Goal: Information Seeking & Learning: Learn about a topic

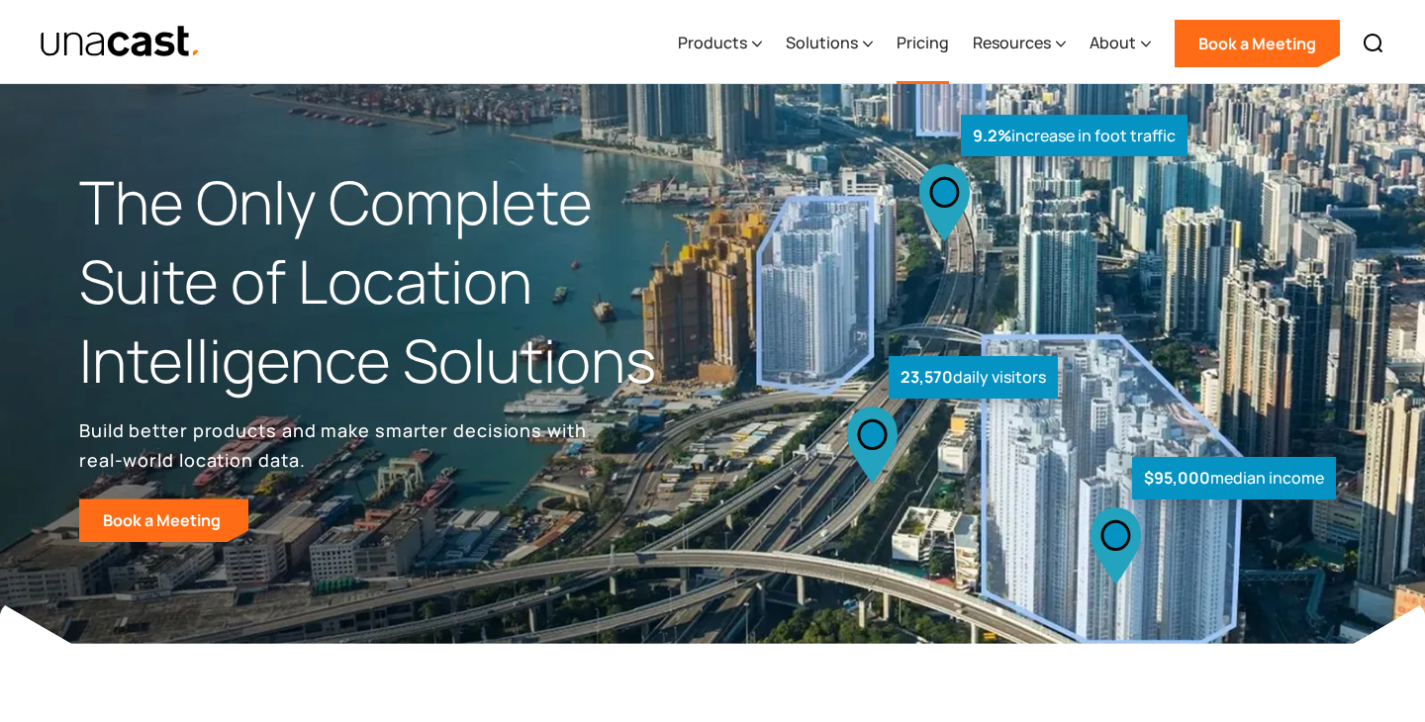
click at [923, 44] on link "Pricing" at bounding box center [922, 43] width 52 height 81
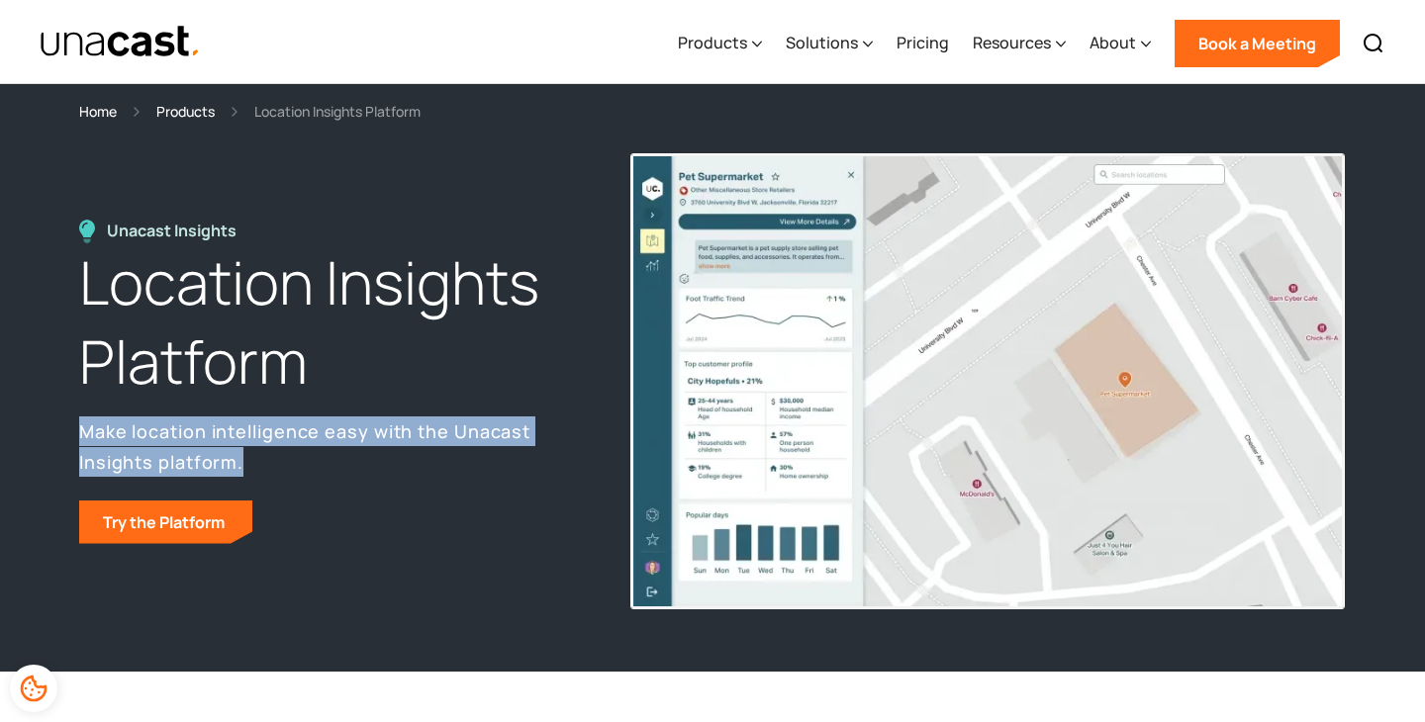
drag, startPoint x: 327, startPoint y: 389, endPoint x: 453, endPoint y: 458, distance: 143.5
click at [453, 458] on div "Unacast Insights Location Insights Platform Make location intelligence easy wit…" at bounding box center [332, 382] width 507 height 324
click at [453, 458] on p "Make location intelligence easy with the Unacast Insights platform." at bounding box center [332, 445] width 507 height 59
drag, startPoint x: 453, startPoint y: 458, endPoint x: 441, endPoint y: 415, distance: 45.1
click at [441, 415] on div "Unacast Insights Location Insights Platform Make location intelligence easy wit…" at bounding box center [332, 382] width 507 height 324
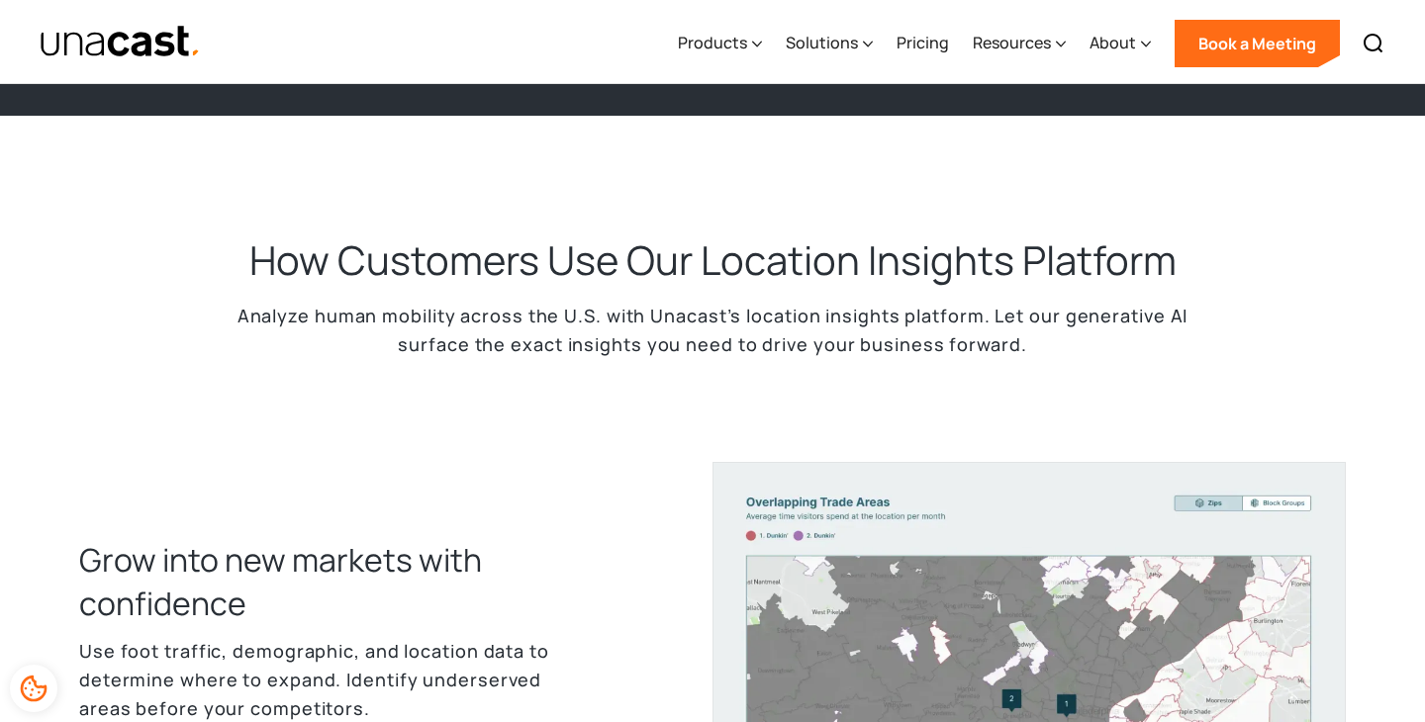
scroll to position [742, 0]
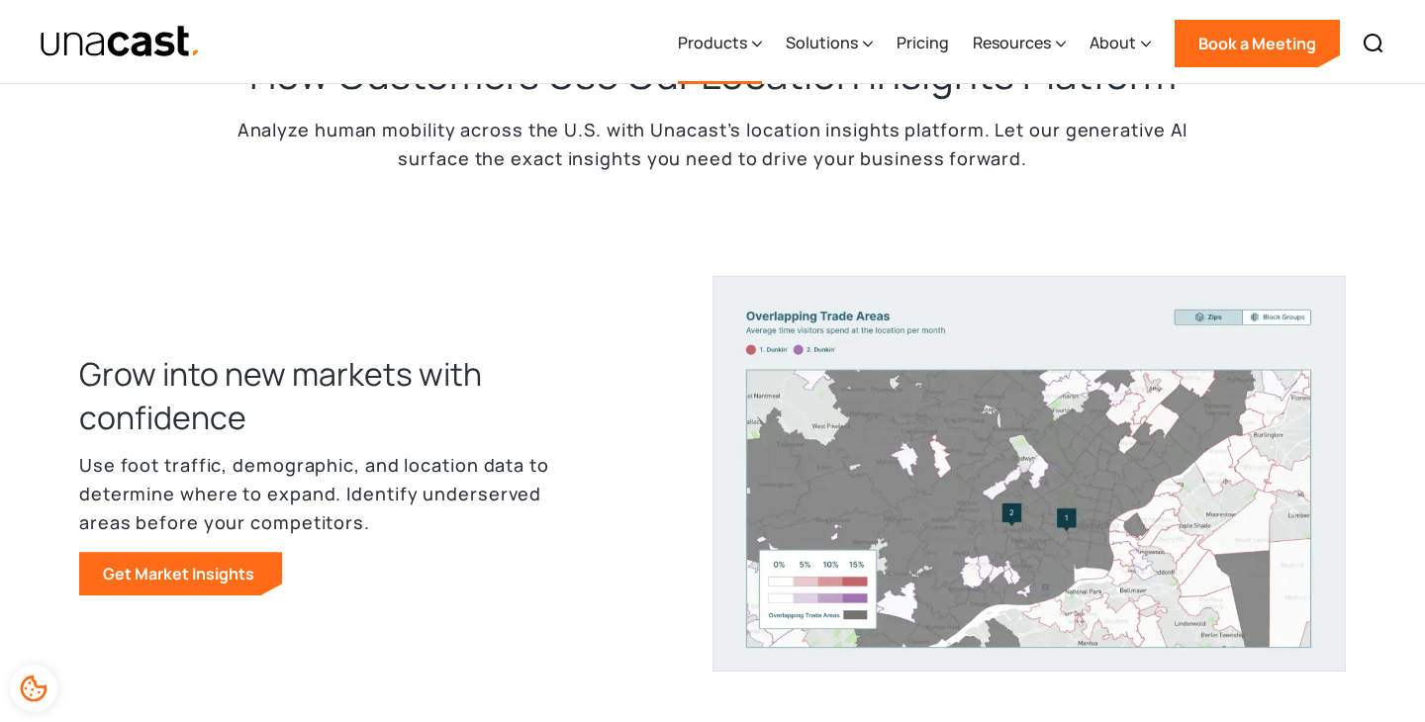
click at [736, 56] on div "Products" at bounding box center [720, 43] width 84 height 81
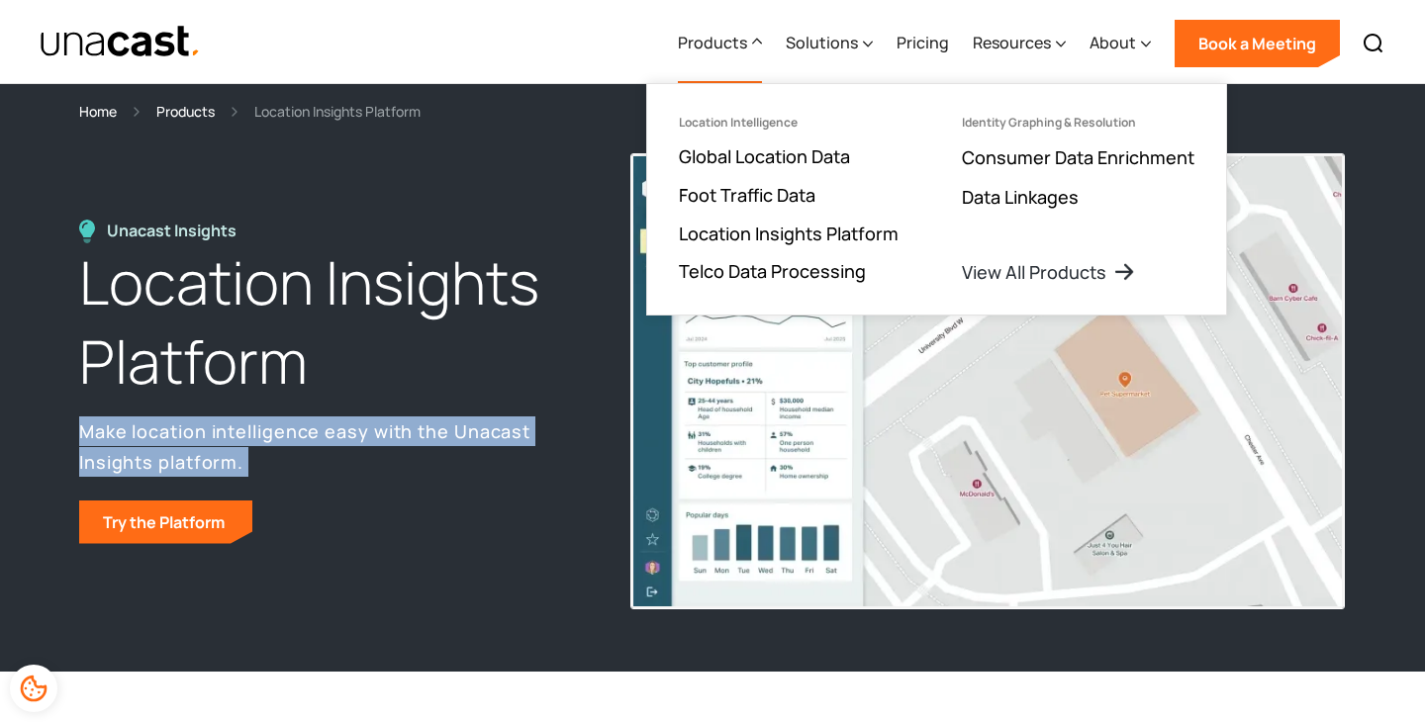
scroll to position [555, 0]
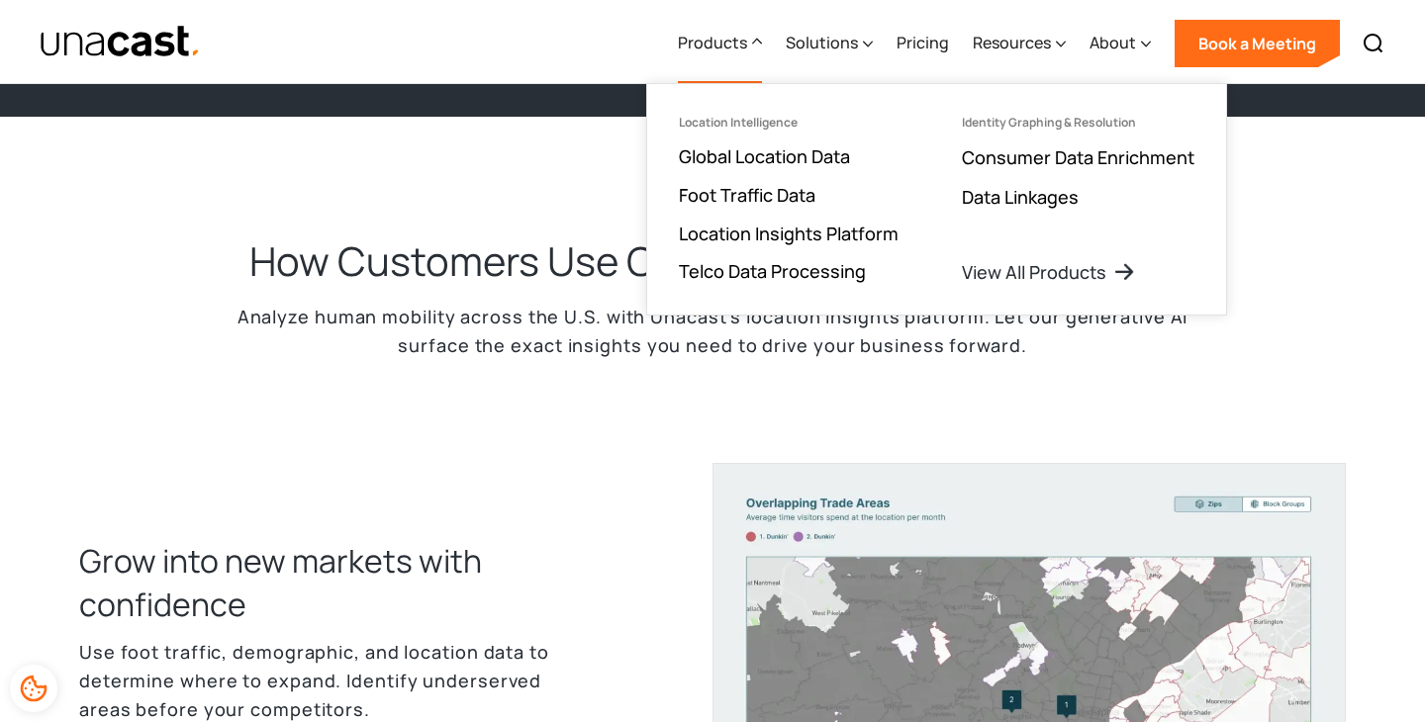
click at [422, 255] on h2 "How Customers Use Our Location Insights Platform" at bounding box center [712, 260] width 927 height 51
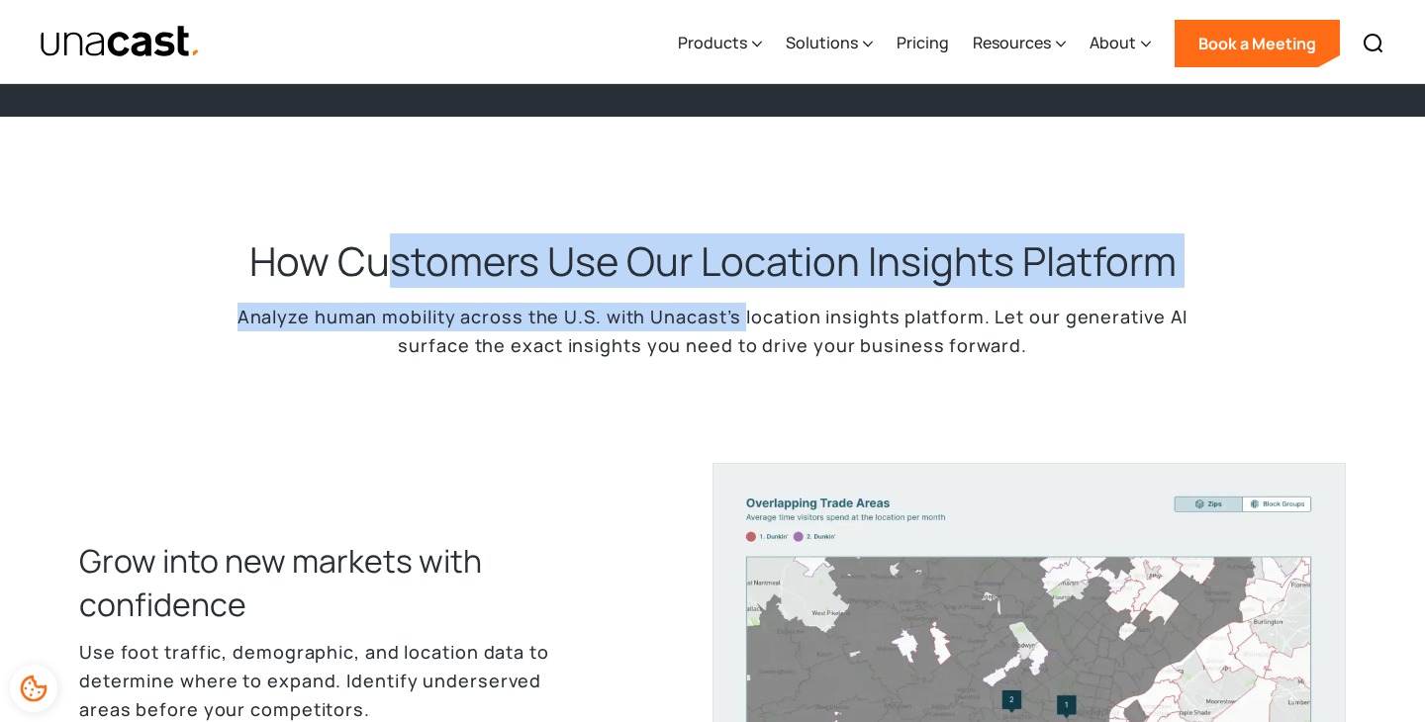
drag, startPoint x: 511, startPoint y: 270, endPoint x: 747, endPoint y: 315, distance: 239.6
click at [747, 315] on div "How Customers Use Our Location Insights Platform Analyze human mobility across …" at bounding box center [712, 309] width 989 height 148
click at [747, 315] on p "Analyze human mobility across the U.S. with Unacast’s location insights platfor…" at bounding box center [712, 331] width 989 height 57
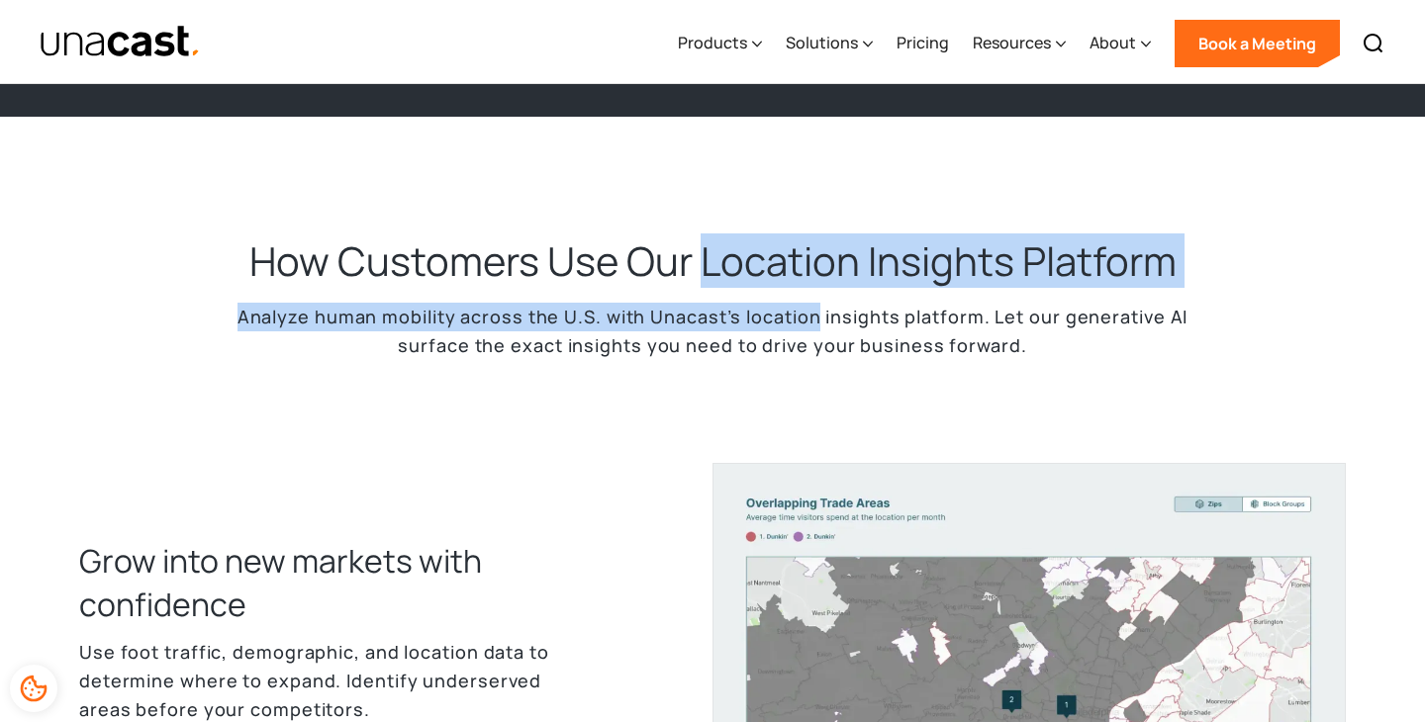
drag, startPoint x: 747, startPoint y: 315, endPoint x: 747, endPoint y: 282, distance: 32.6
click at [747, 282] on div "How Customers Use Our Location Insights Platform Analyze human mobility across …" at bounding box center [712, 309] width 989 height 148
click at [748, 286] on h2 "How Customers Use Our Location Insights Platform" at bounding box center [712, 260] width 927 height 51
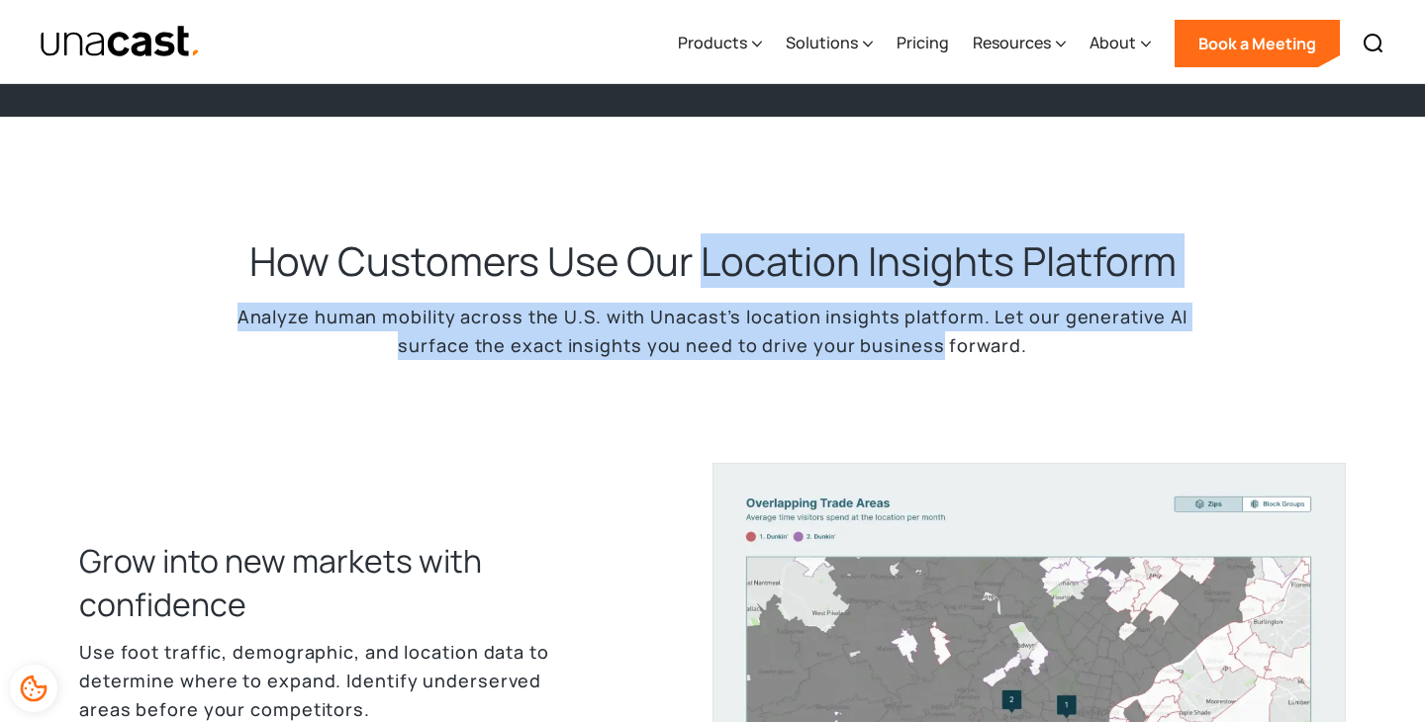
drag, startPoint x: 748, startPoint y: 284, endPoint x: 875, endPoint y: 356, distance: 145.8
click at [875, 356] on div "How Customers Use Our Location Insights Platform Analyze human mobility across …" at bounding box center [712, 309] width 989 height 148
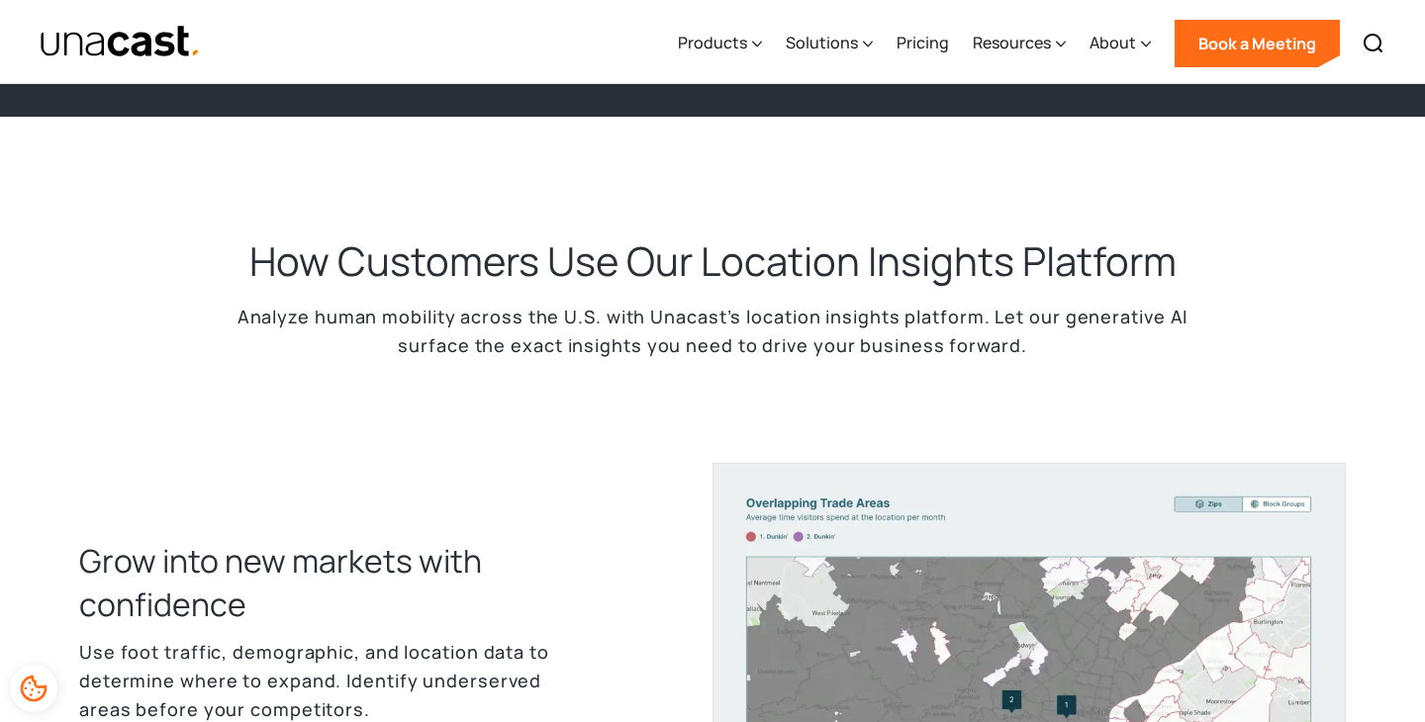
click at [875, 357] on p "Analyze human mobility across the U.S. with Unacast’s location insights platfor…" at bounding box center [712, 331] width 989 height 57
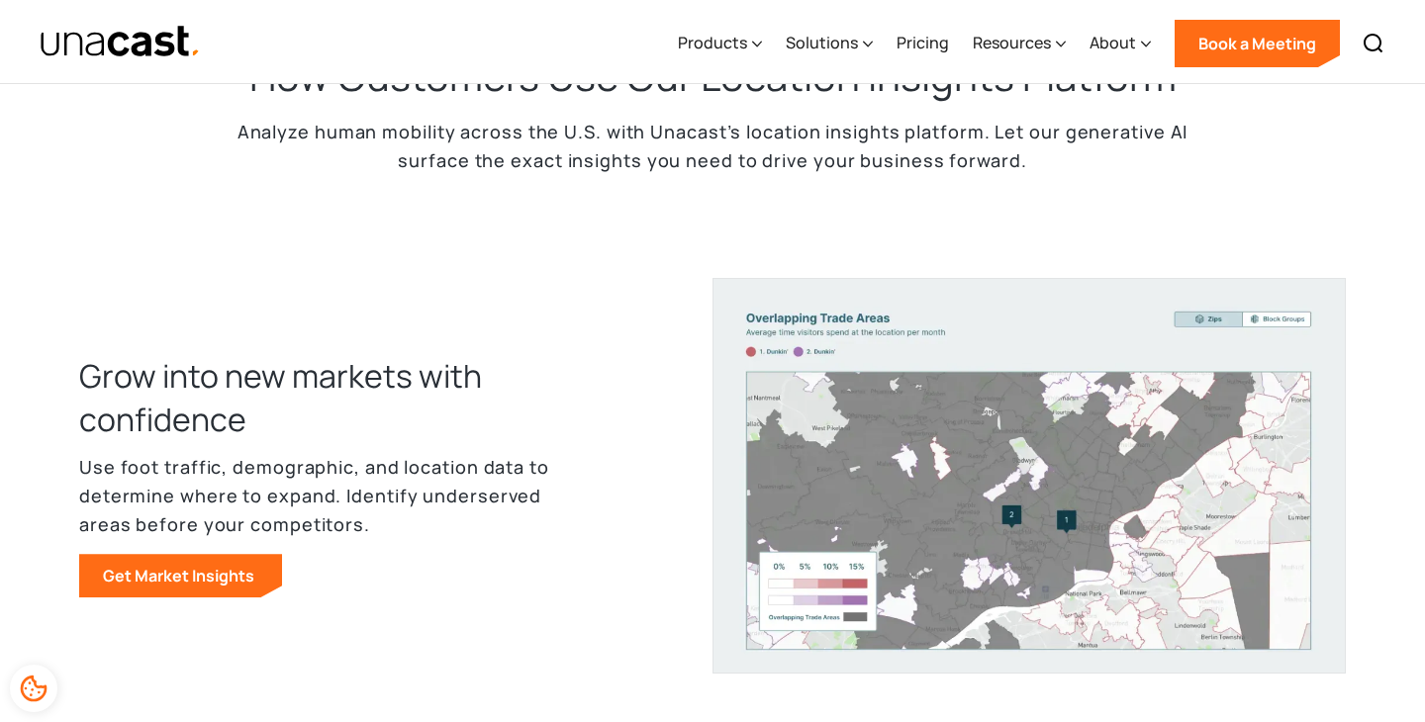
scroll to position [743, 0]
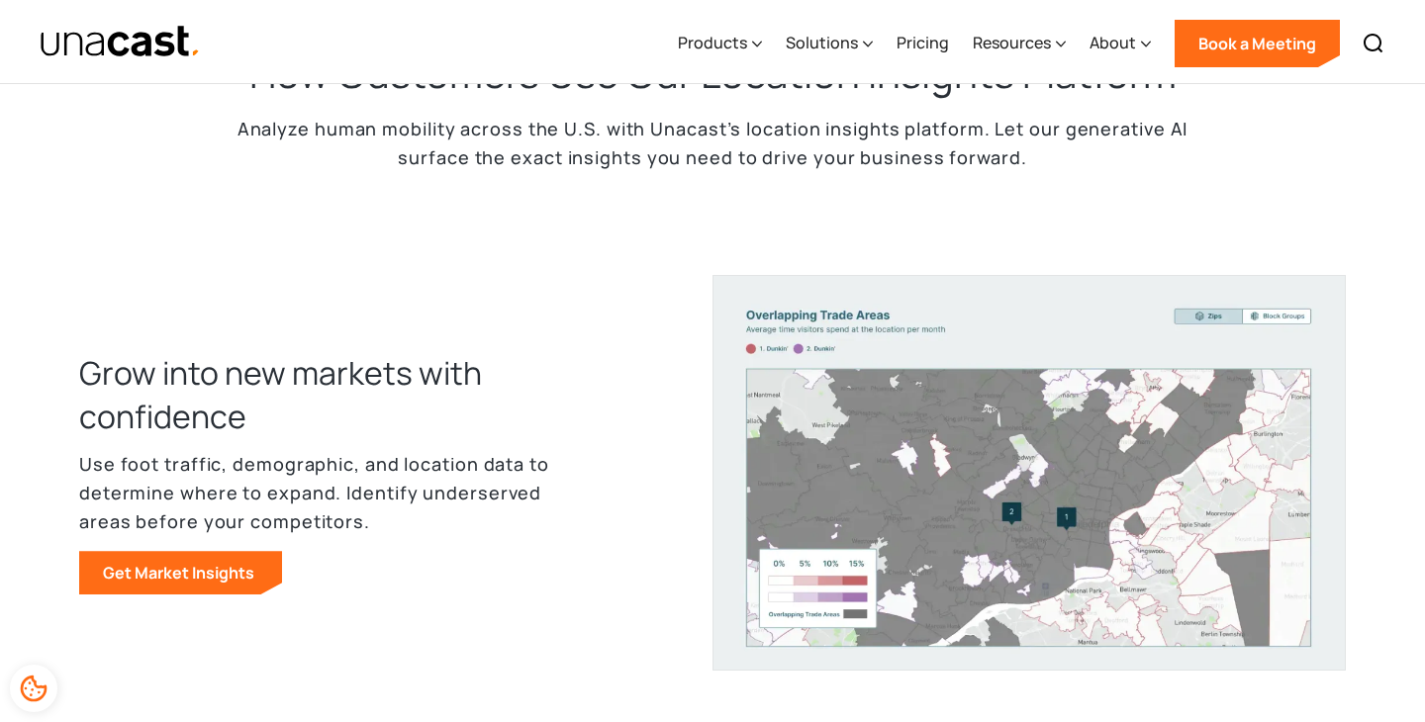
drag, startPoint x: 953, startPoint y: 203, endPoint x: 951, endPoint y: 159, distance: 43.6
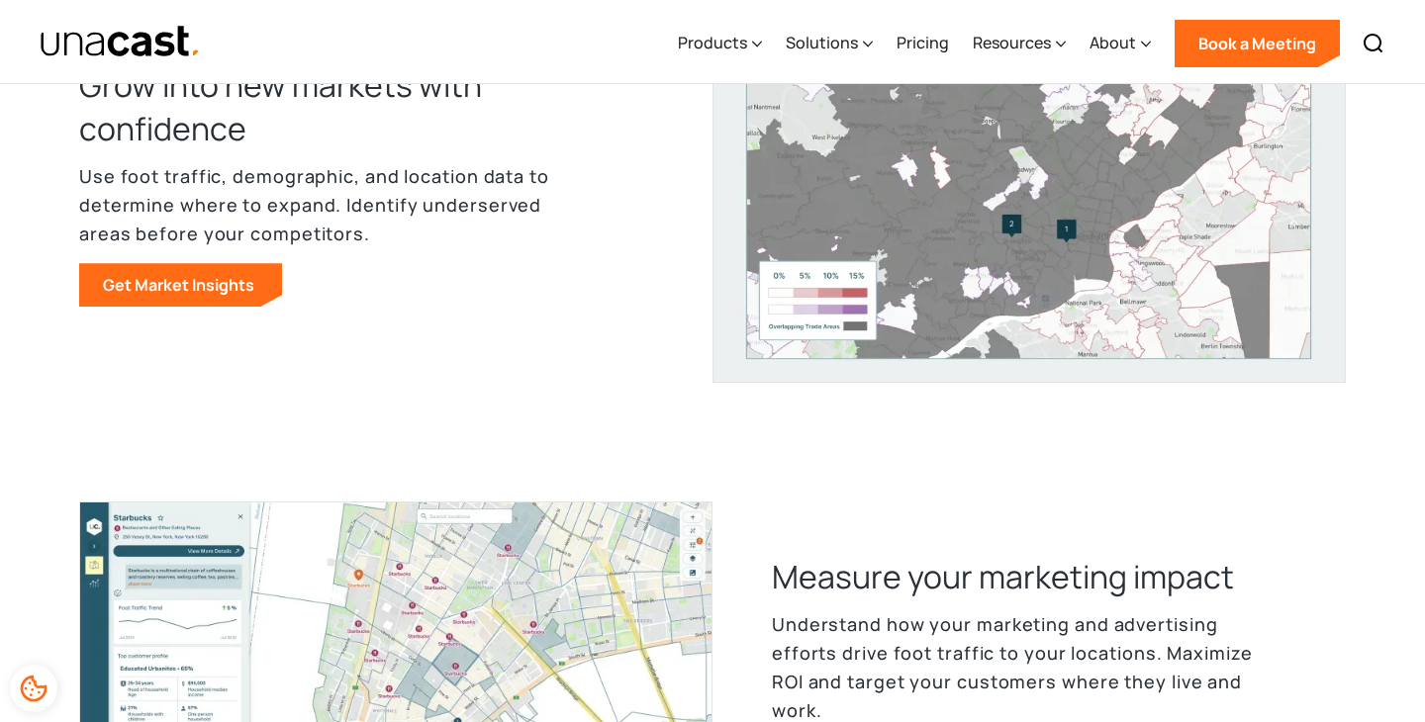
scroll to position [1051, 0]
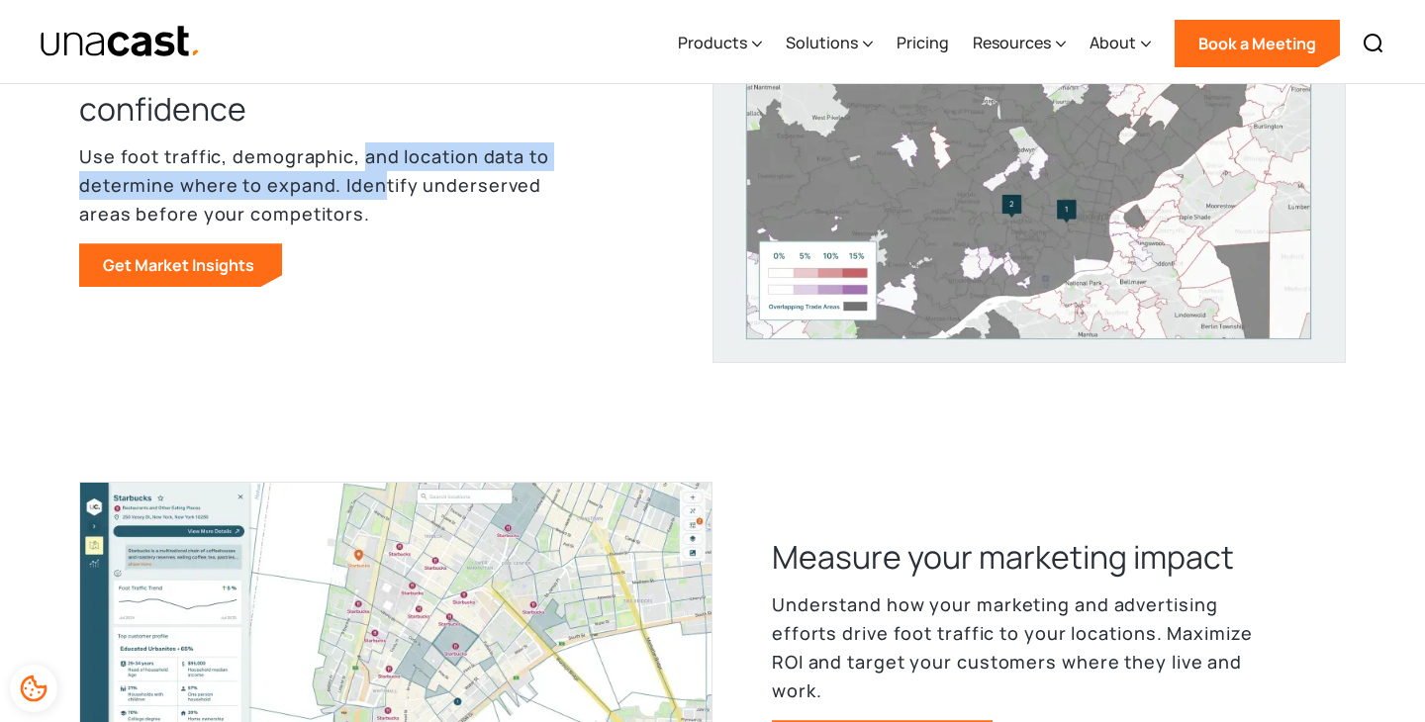
drag, startPoint x: 356, startPoint y: 158, endPoint x: 376, endPoint y: 191, distance: 38.2
click at [375, 191] on p "Use foot traffic, demographic, and location data to determine where to expand. …" at bounding box center [336, 184] width 514 height 85
click at [376, 191] on p "Use foot traffic, demographic, and location data to determine where to expand. …" at bounding box center [336, 184] width 514 height 85
drag, startPoint x: 376, startPoint y: 191, endPoint x: 366, endPoint y: 163, distance: 29.4
click at [366, 163] on p "Use foot traffic, demographic, and location data to determine where to expand. …" at bounding box center [336, 184] width 514 height 85
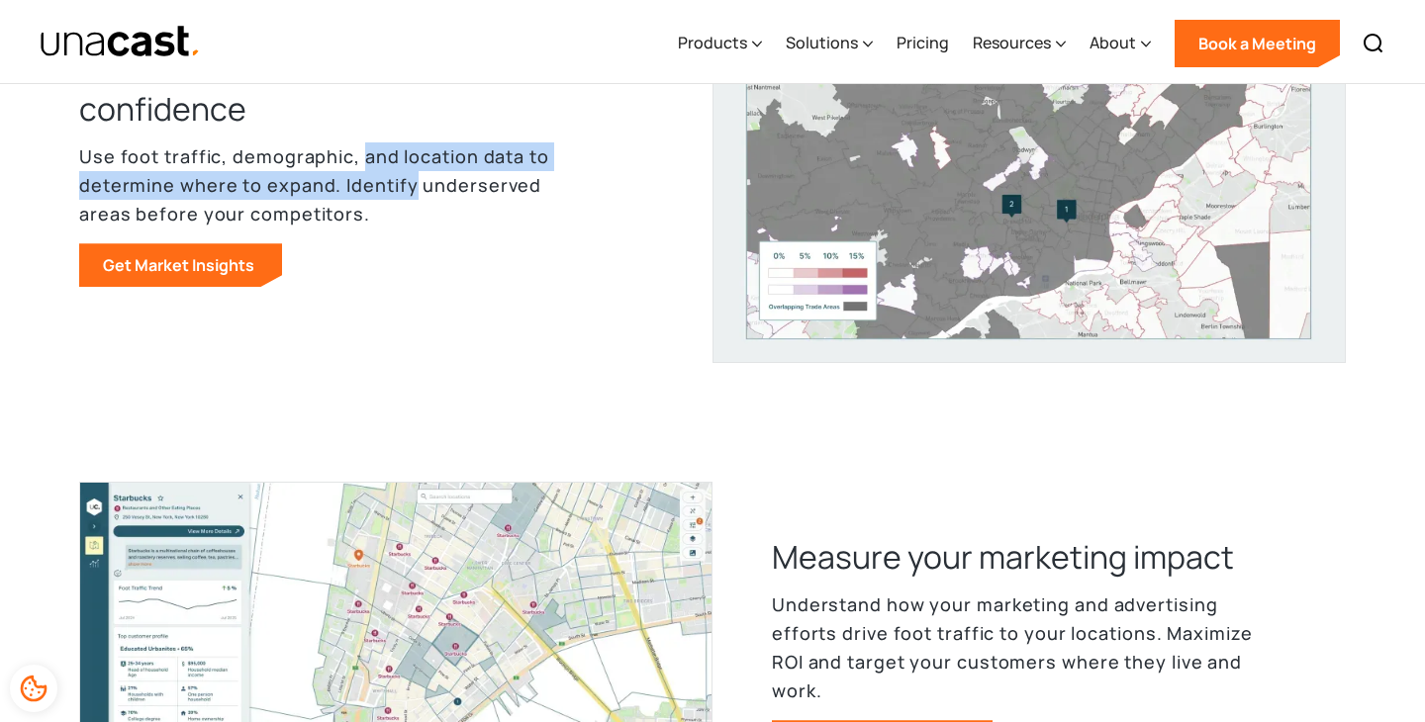
click at [366, 163] on p "Use foot traffic, demographic, and location data to determine where to expand. …" at bounding box center [336, 184] width 514 height 85
drag, startPoint x: 366, startPoint y: 163, endPoint x: 368, endPoint y: 185, distance: 21.9
click at [368, 185] on p "Use foot traffic, demographic, and location data to determine where to expand. …" at bounding box center [336, 184] width 514 height 85
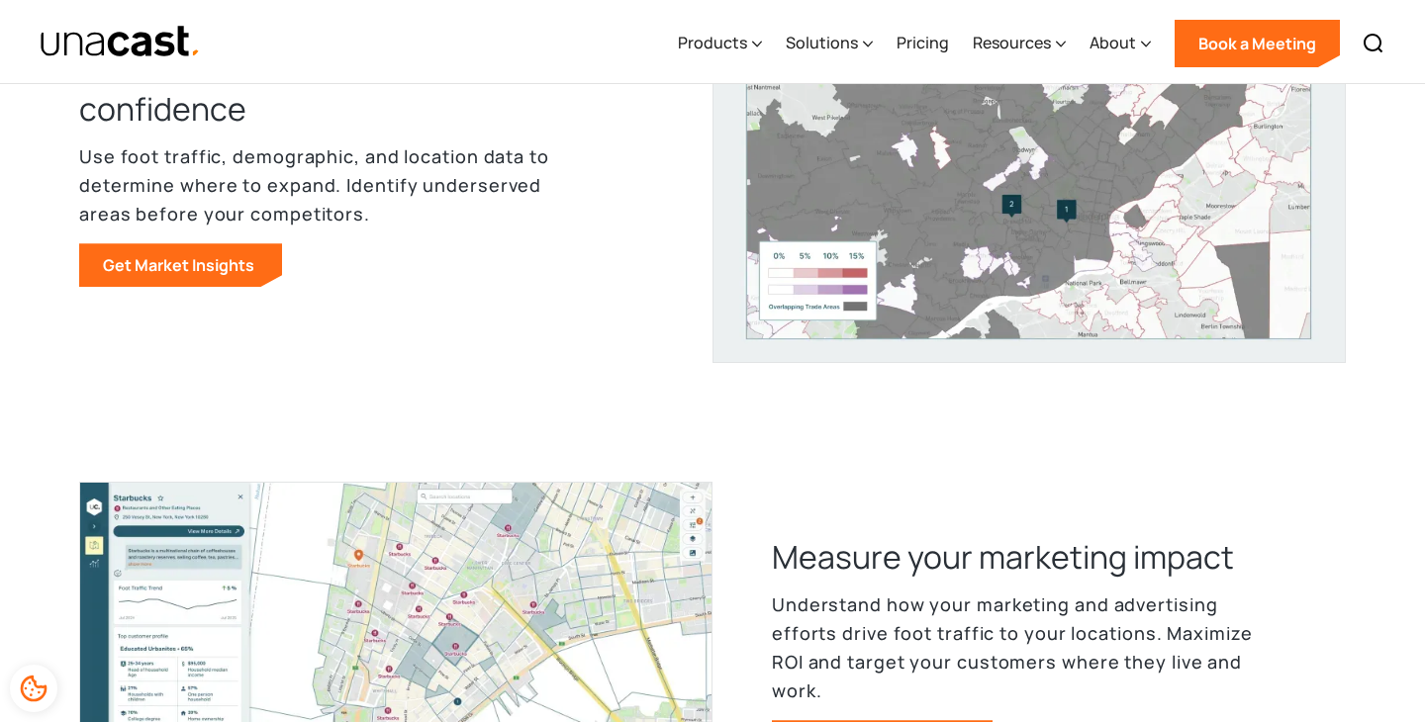
click at [368, 185] on p "Use foot traffic, demographic, and location data to determine where to expand. …" at bounding box center [336, 184] width 514 height 85
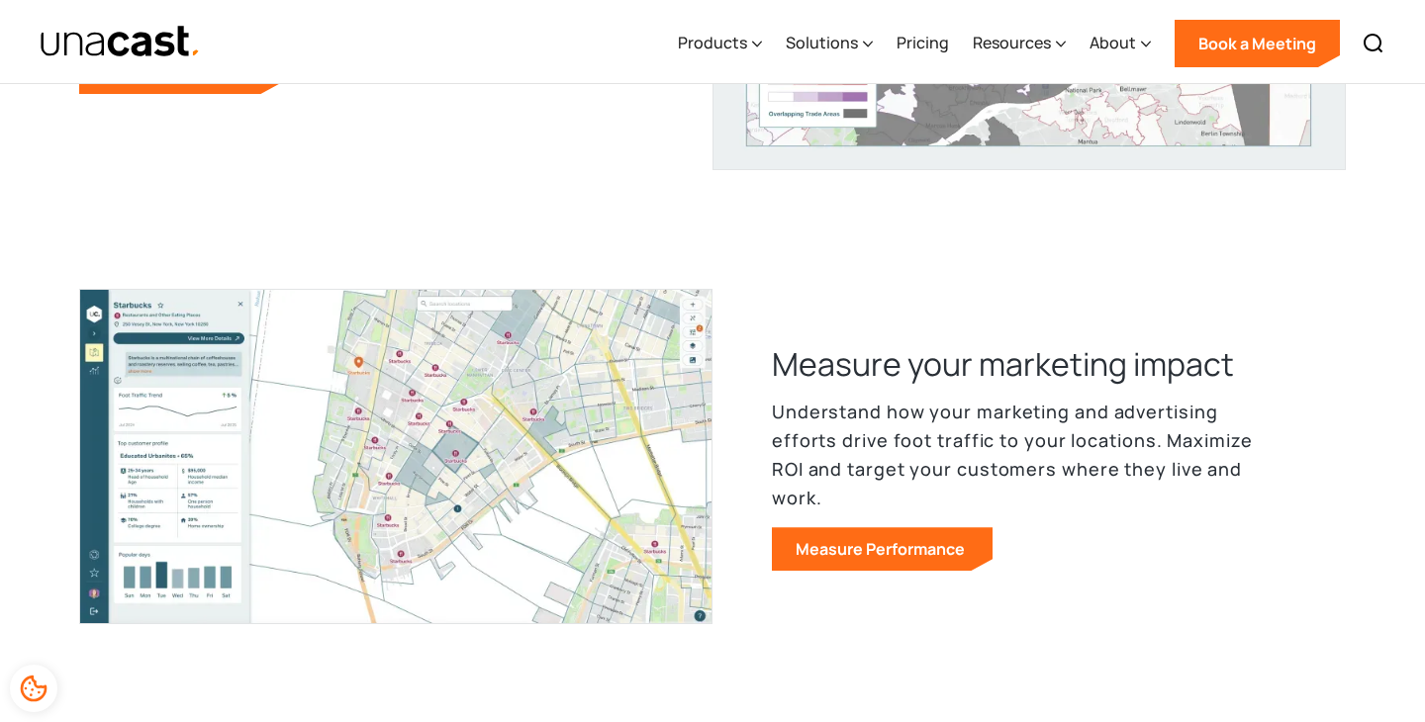
scroll to position [1408, 0]
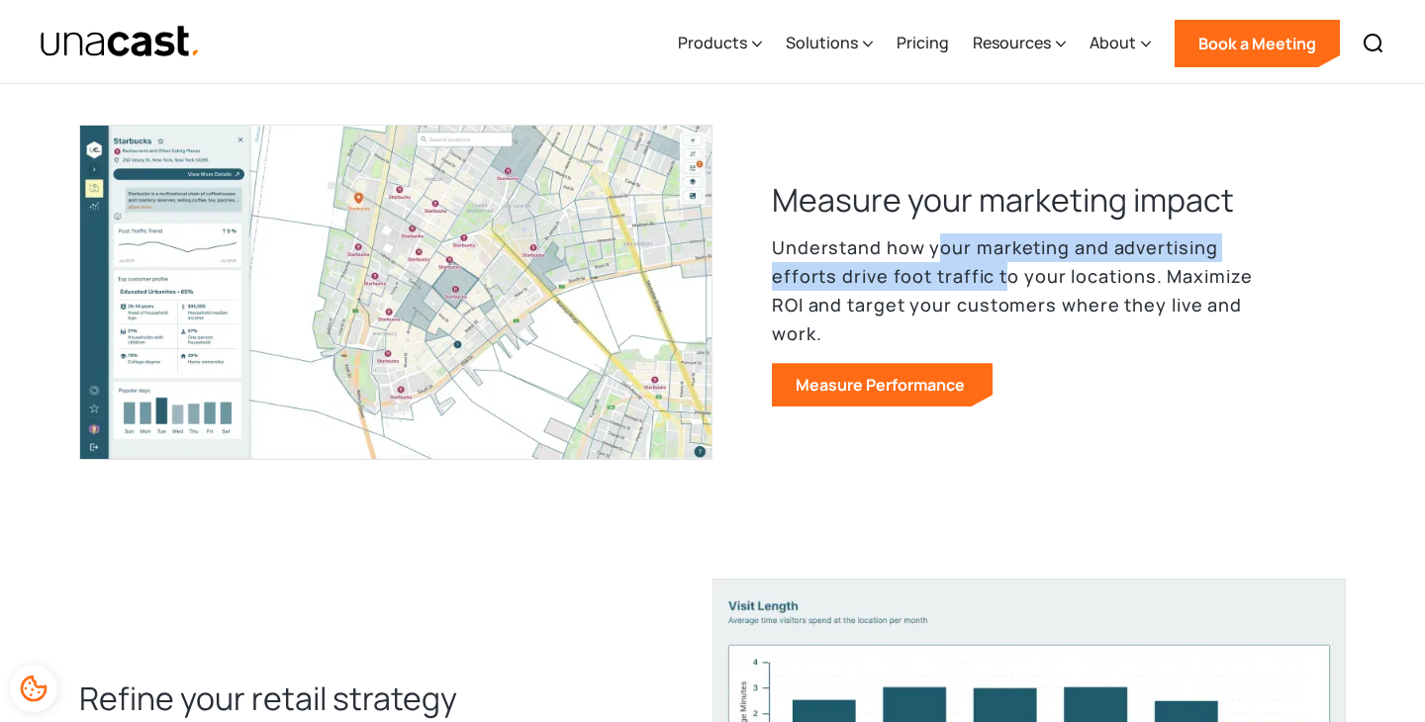
drag, startPoint x: 939, startPoint y: 285, endPoint x: 942, endPoint y: 265, distance: 20.0
click at [942, 265] on p "Understand how your marketing and advertising efforts drive foot traffic to you…" at bounding box center [1029, 290] width 514 height 114
drag, startPoint x: 942, startPoint y: 265, endPoint x: 949, endPoint y: 298, distance: 33.4
click at [949, 298] on p "Understand how your marketing and advertising efforts drive foot traffic to you…" at bounding box center [1029, 290] width 514 height 114
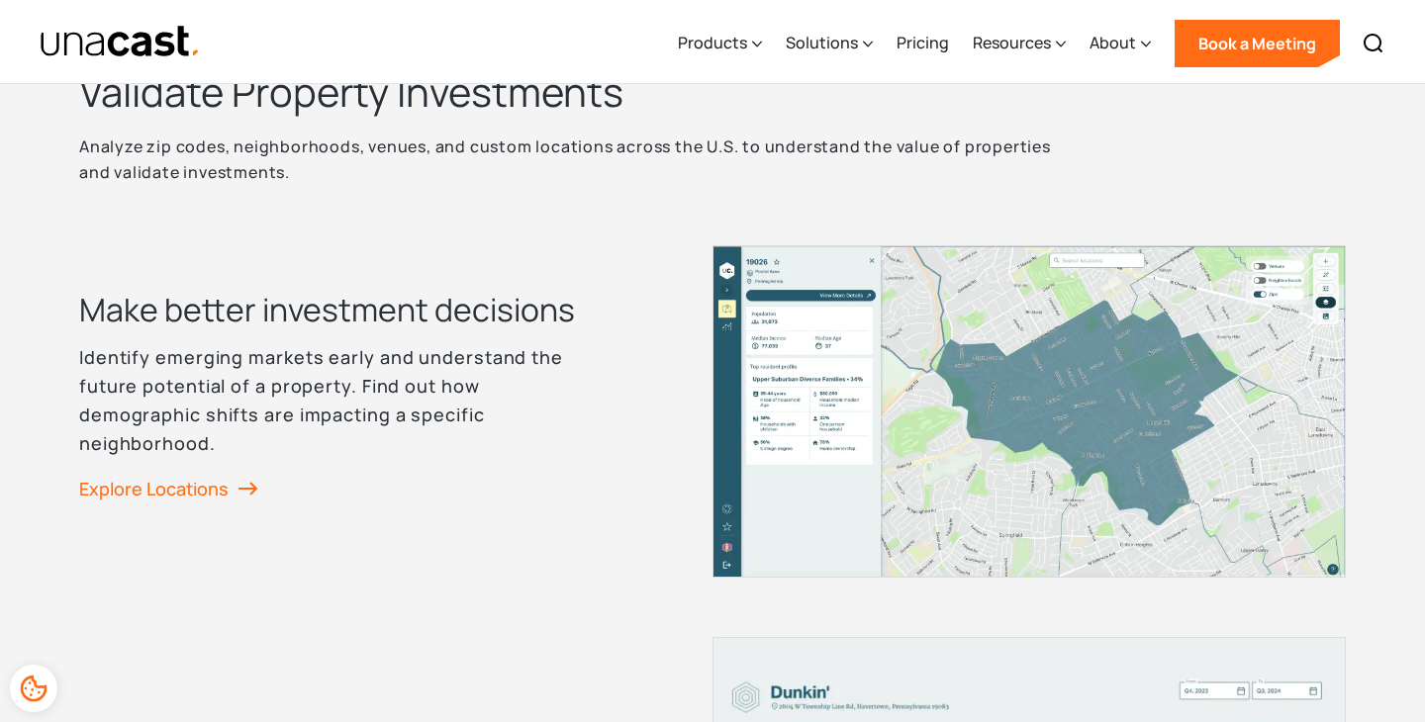
scroll to position [2536, 0]
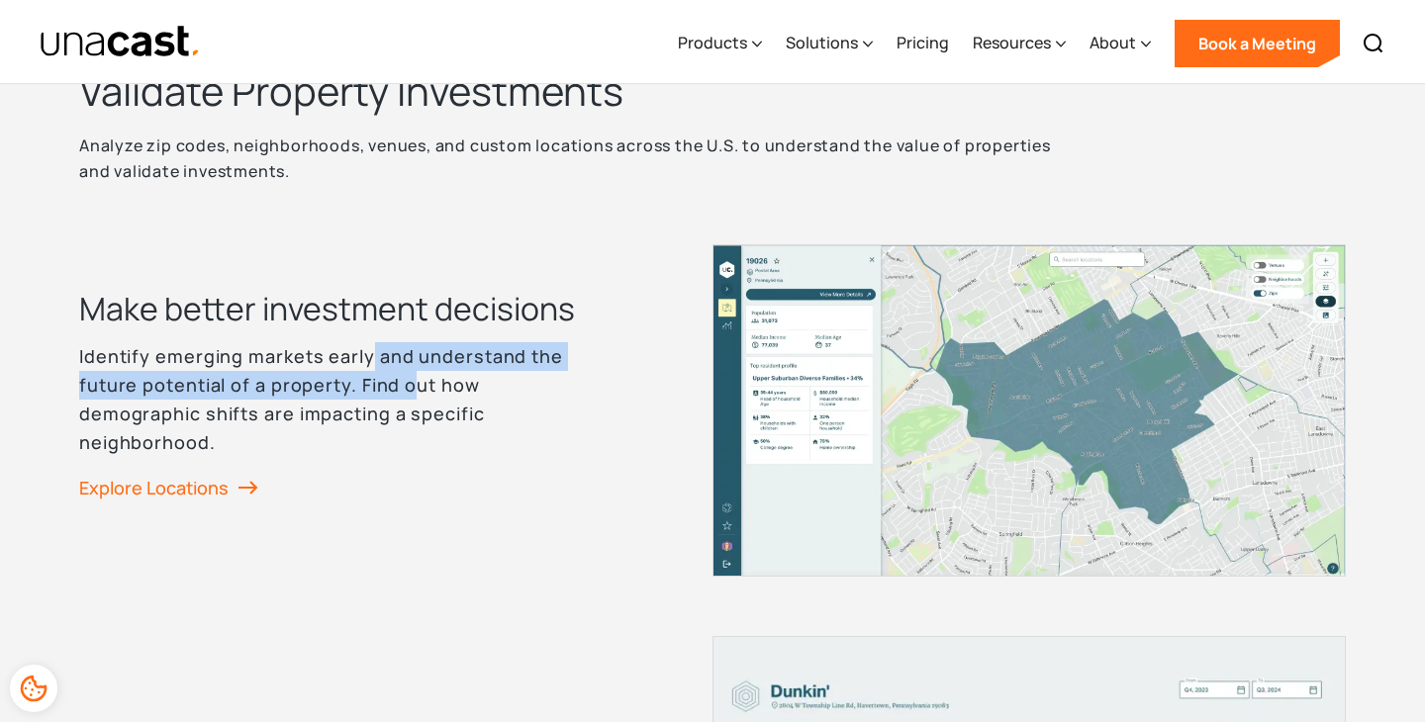
drag, startPoint x: 367, startPoint y: 355, endPoint x: 408, endPoint y: 372, distance: 43.9
click at [408, 372] on p "Identify emerging markets early and understand the future potential of a proper…" at bounding box center [336, 399] width 514 height 114
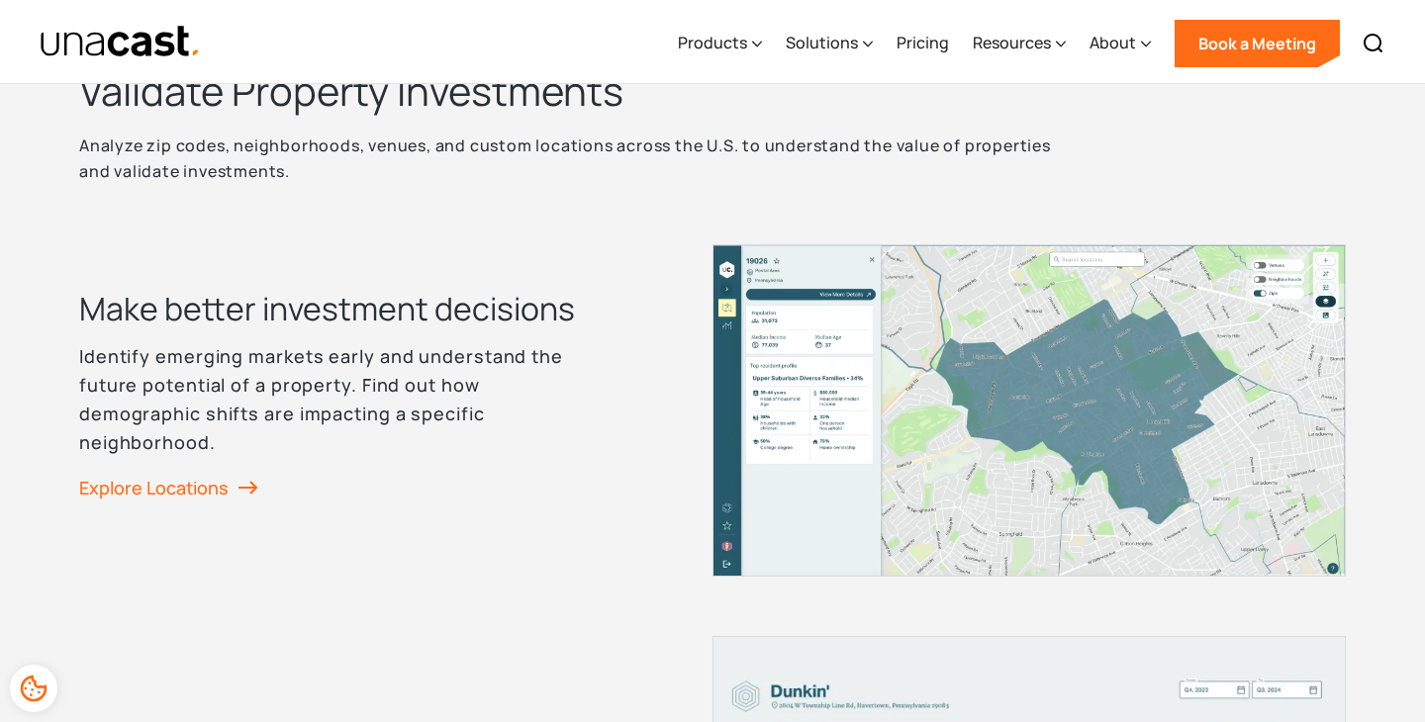
click at [408, 372] on p "Identify emerging markets early and understand the future potential of a proper…" at bounding box center [336, 399] width 514 height 114
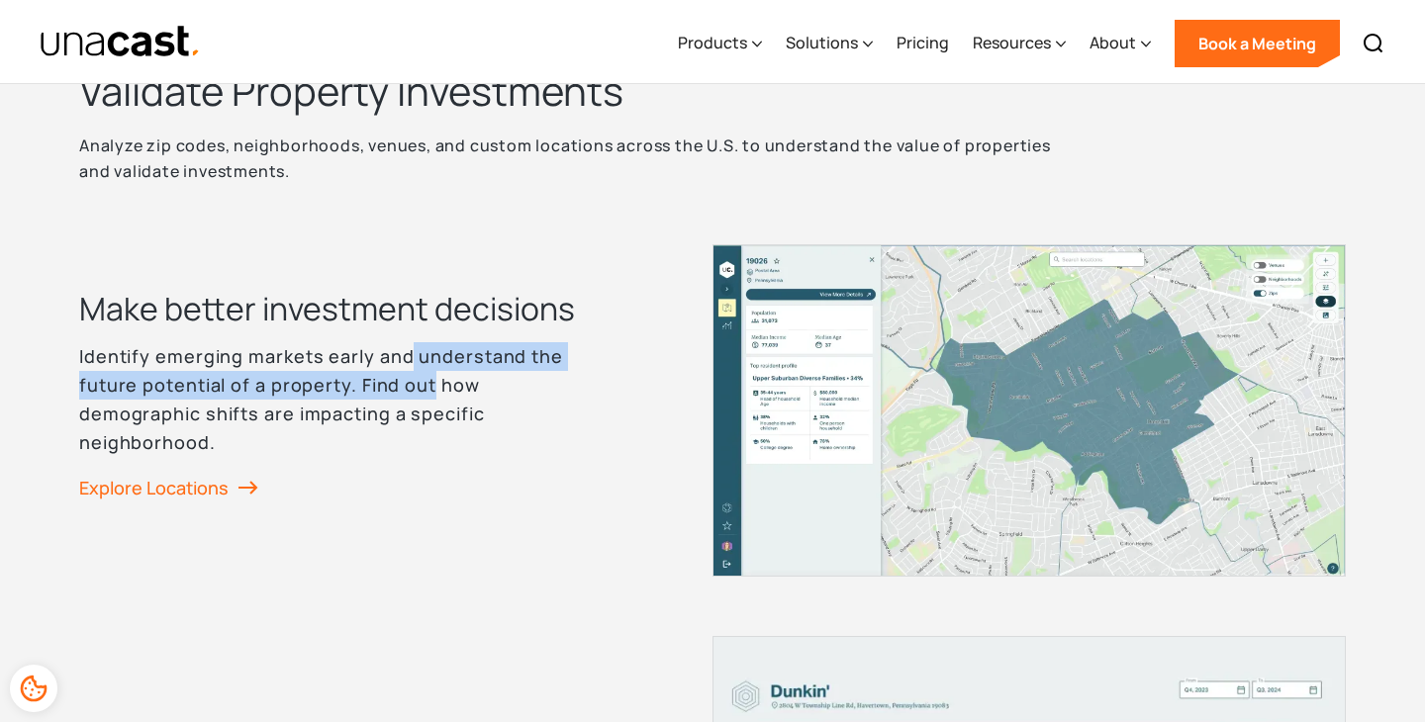
drag, startPoint x: 408, startPoint y: 372, endPoint x: 405, endPoint y: 355, distance: 17.1
click at [405, 355] on p "Identify emerging markets early and understand the future potential of a proper…" at bounding box center [336, 399] width 514 height 114
drag, startPoint x: 405, startPoint y: 355, endPoint x: 406, endPoint y: 398, distance: 42.6
click at [406, 398] on p "Identify emerging markets early and understand the future potential of a proper…" at bounding box center [336, 399] width 514 height 114
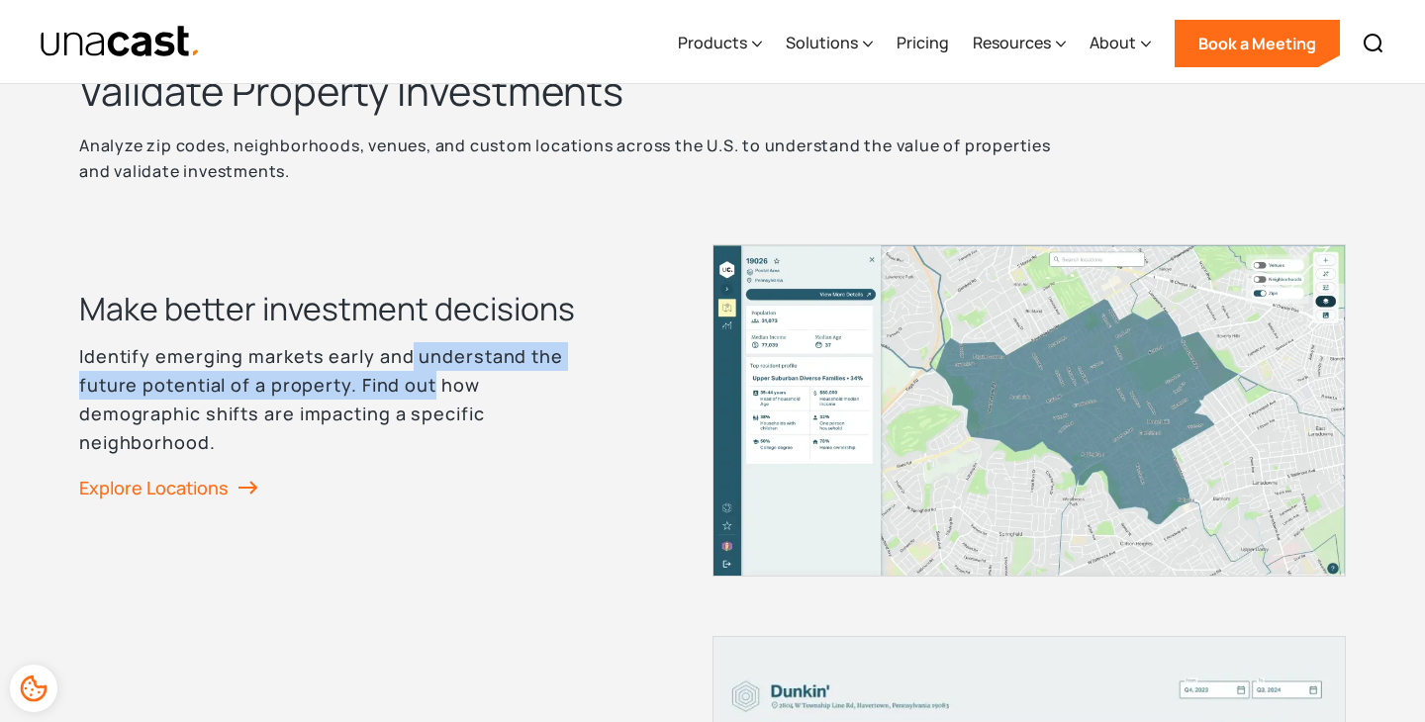
click at [406, 398] on p "Identify emerging markets early and understand the future potential of a proper…" at bounding box center [336, 399] width 514 height 114
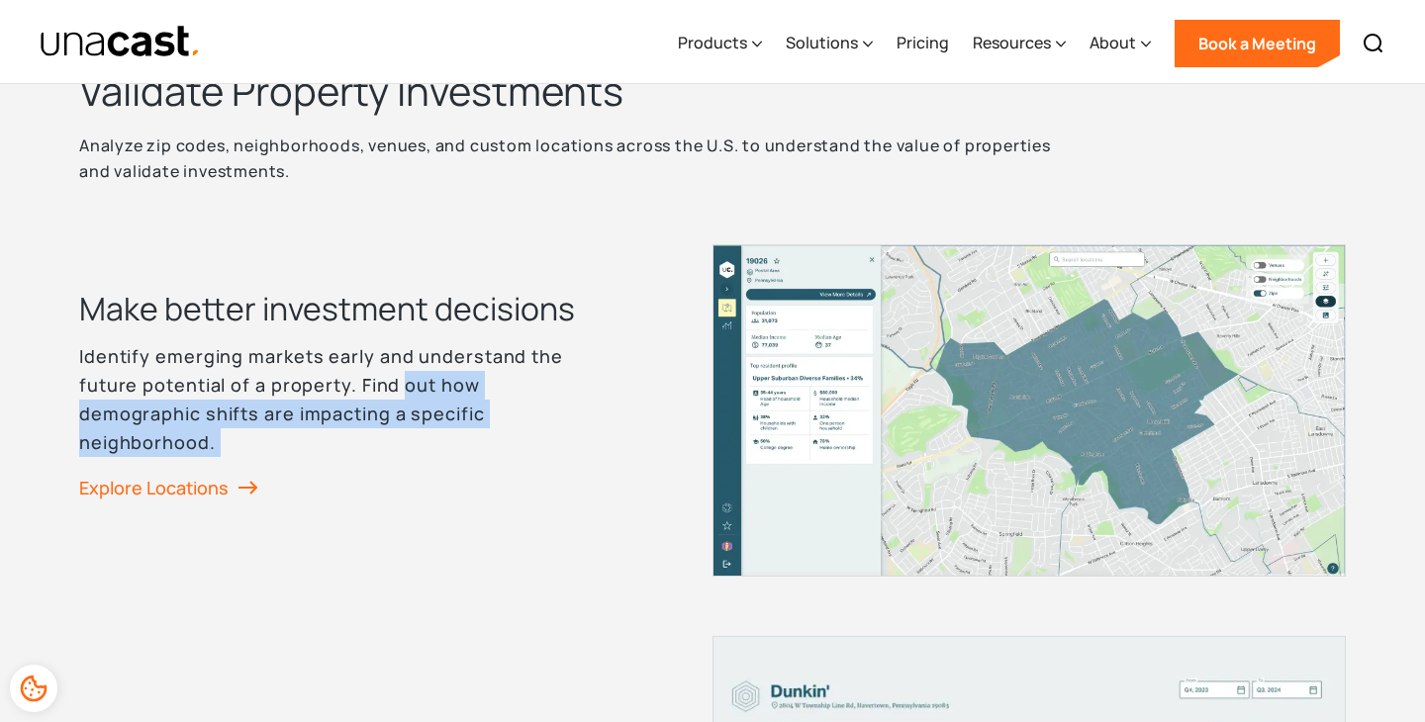
drag, startPoint x: 406, startPoint y: 398, endPoint x: 407, endPoint y: 440, distance: 42.6
click at [407, 440] on p "Identify emerging markets early and understand the future potential of a proper…" at bounding box center [336, 399] width 514 height 114
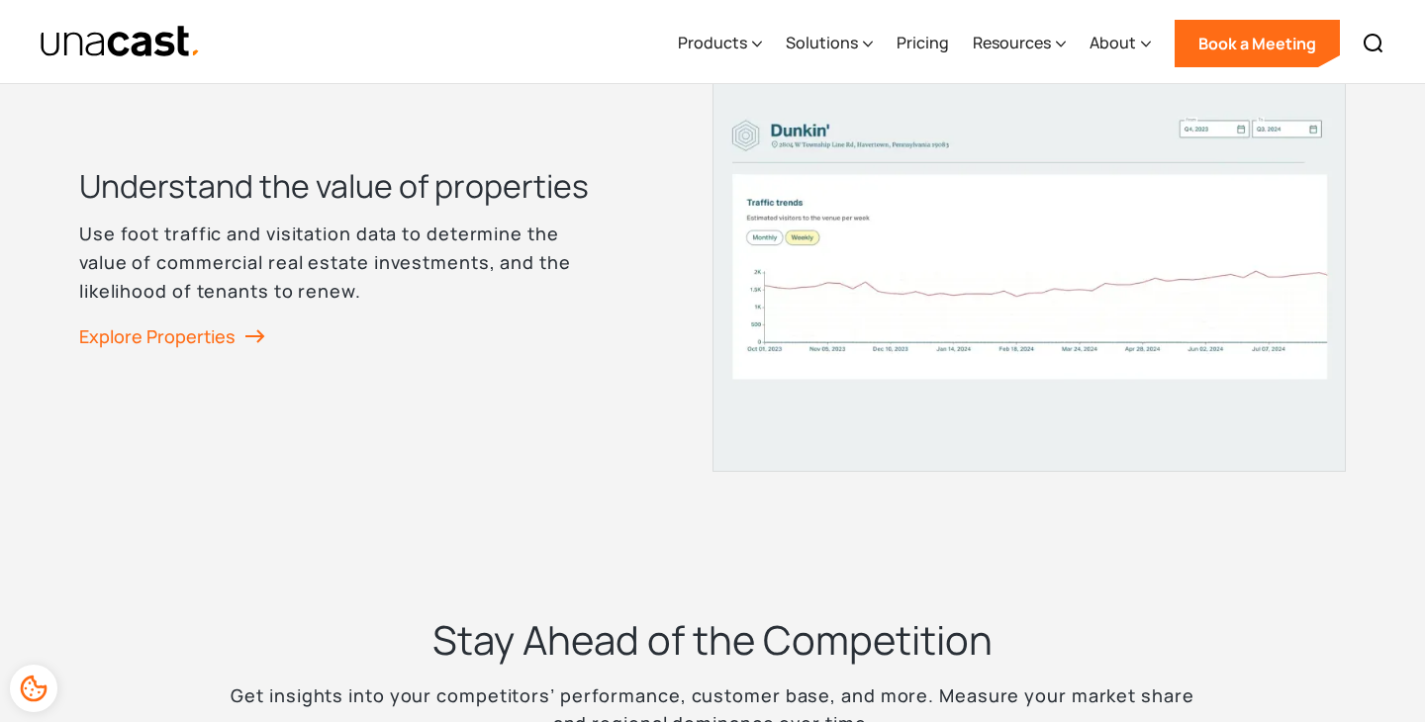
scroll to position [3094, 0]
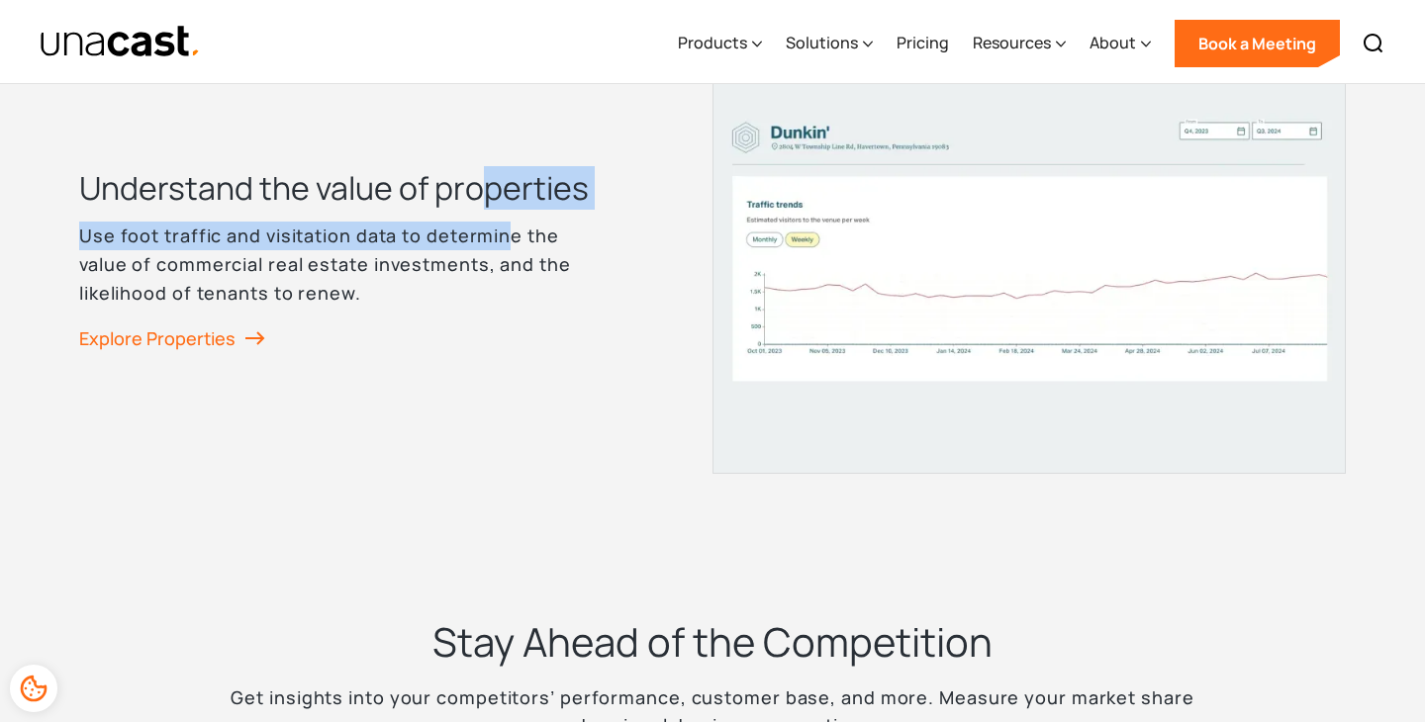
drag, startPoint x: 488, startPoint y: 210, endPoint x: 509, endPoint y: 249, distance: 45.2
click at [509, 249] on div "Understand the value of properties Use foot traffic and visitation data to dete…" at bounding box center [366, 275] width 574 height 219
click at [509, 249] on p "Use foot traffic and visitation data to determine the value of commercial real …" at bounding box center [336, 264] width 514 height 85
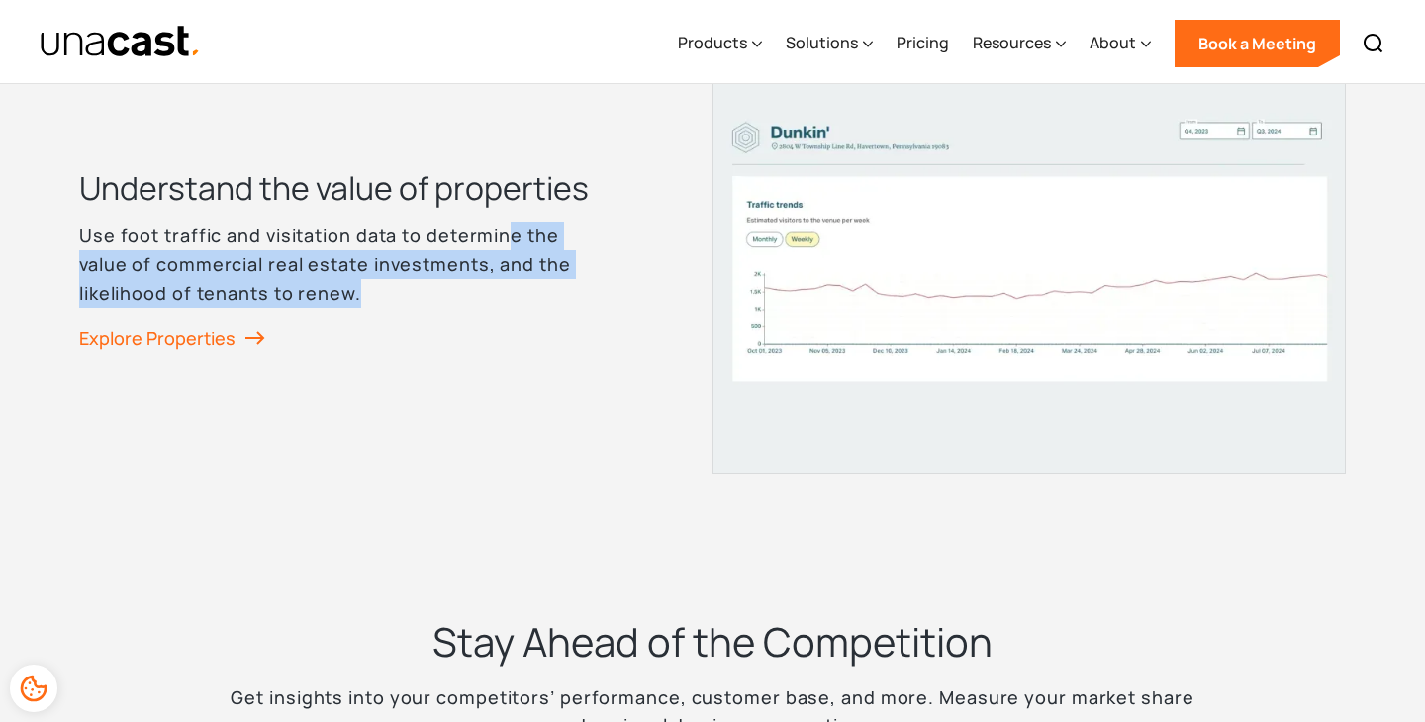
drag, startPoint x: 503, startPoint y: 242, endPoint x: 532, endPoint y: 291, distance: 56.8
click at [532, 291] on p "Use foot traffic and visitation data to determine the value of commercial real …" at bounding box center [336, 264] width 514 height 85
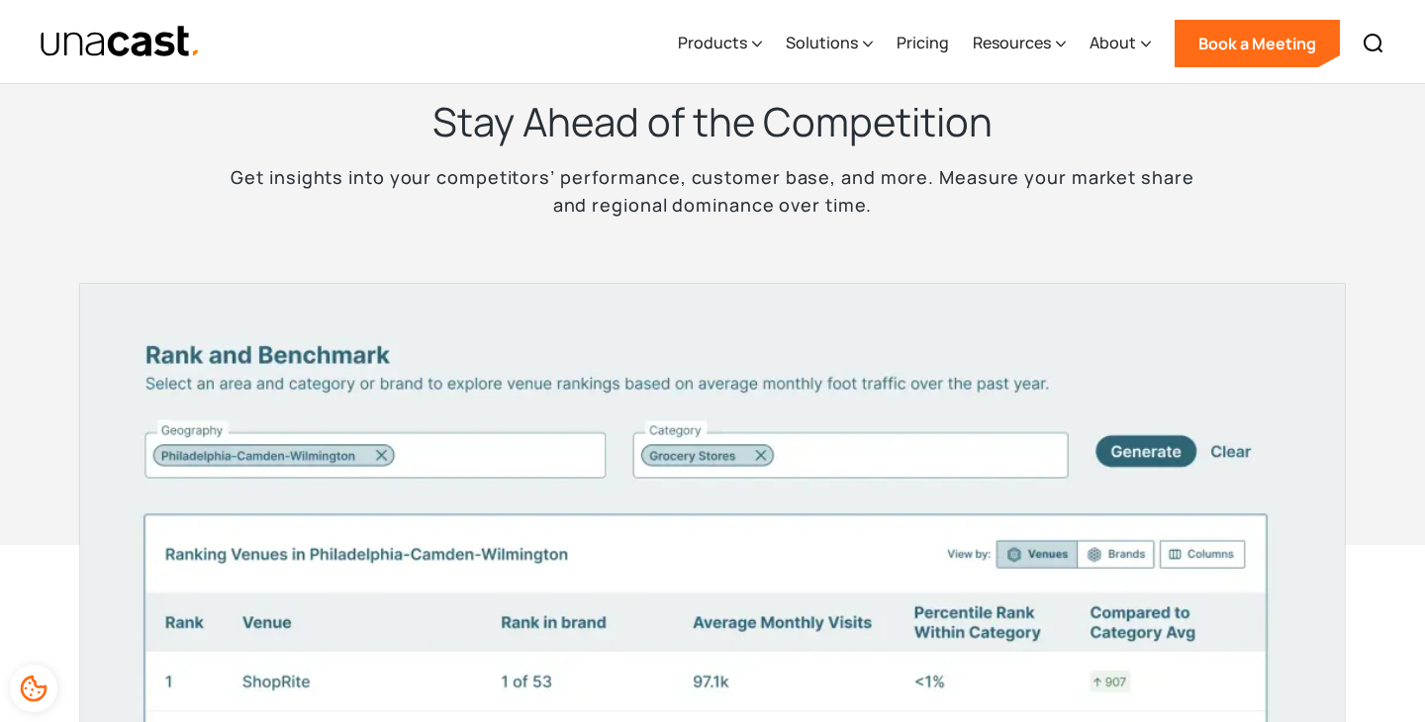
scroll to position [3616, 0]
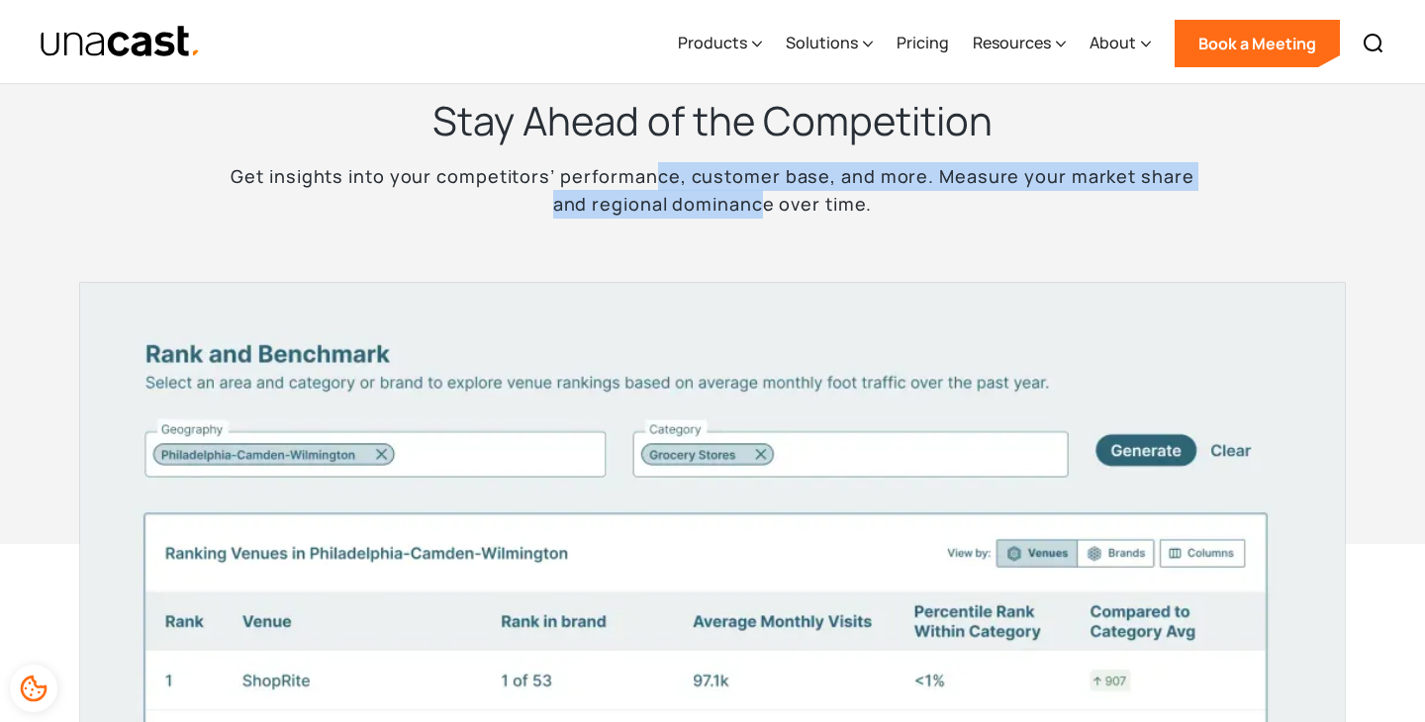
drag, startPoint x: 644, startPoint y: 166, endPoint x: 751, endPoint y: 198, distance: 111.4
click at [751, 198] on p "Get insights into your competitors’ performance, customer base, and more. Measu…" at bounding box center [712, 190] width 989 height 57
drag, startPoint x: 751, startPoint y: 198, endPoint x: 704, endPoint y: 170, distance: 54.1
click at [704, 170] on p "Get insights into your competitors’ performance, customer base, and more. Measu…" at bounding box center [712, 190] width 989 height 57
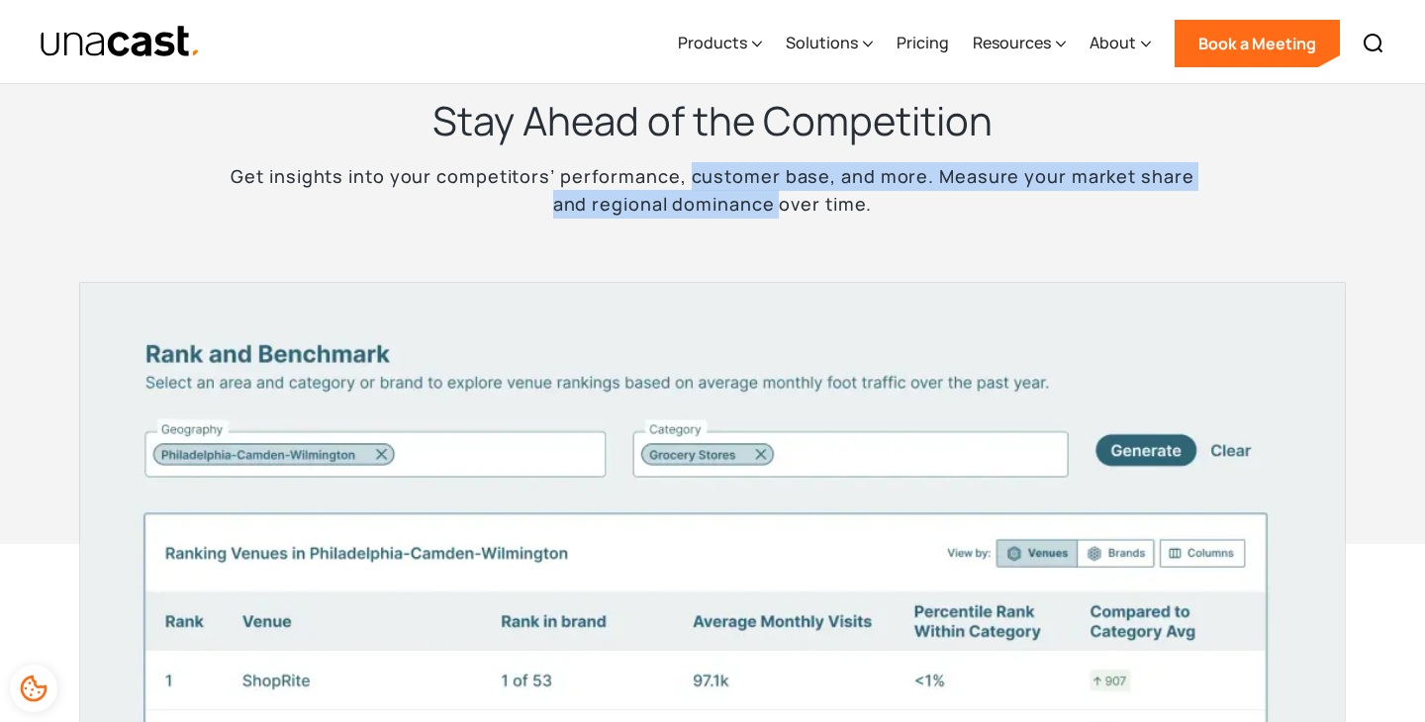
click at [704, 170] on p "Get insights into your competitors’ performance, customer base, and more. Measu…" at bounding box center [712, 190] width 989 height 57
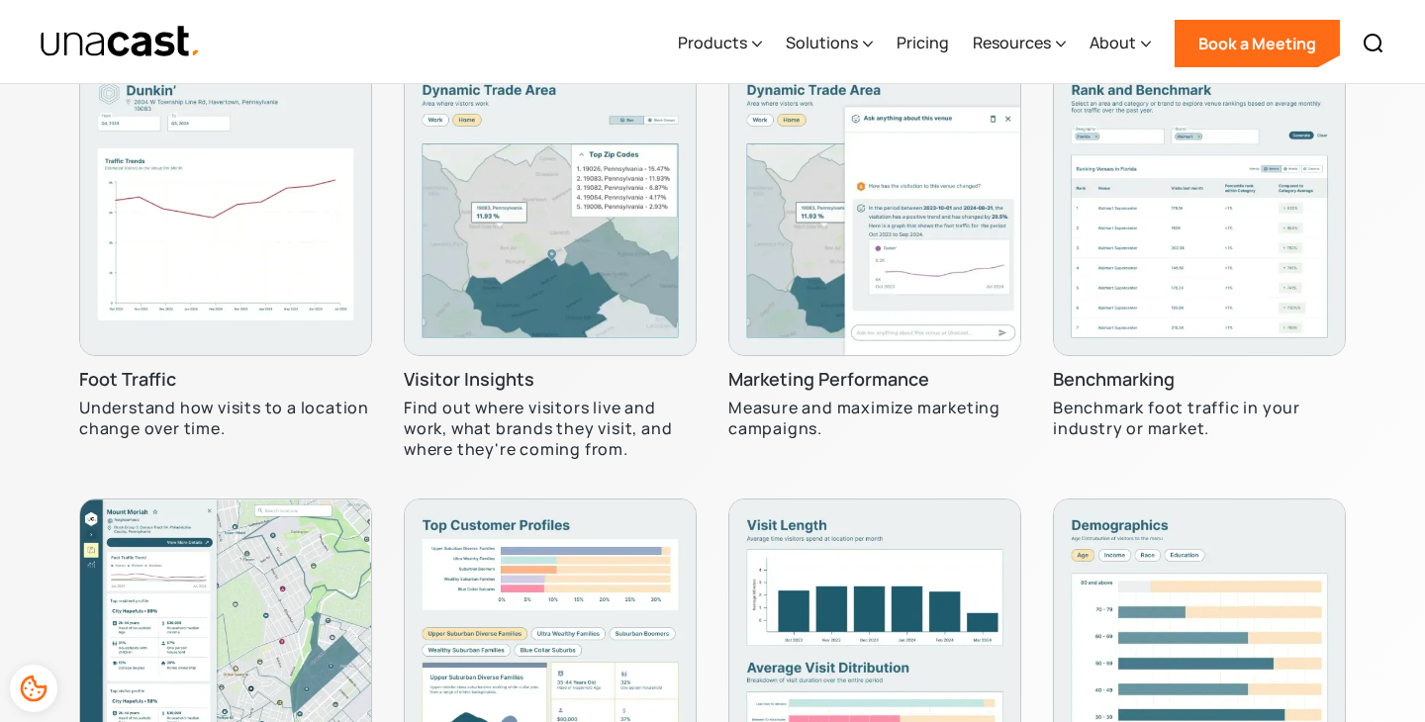
scroll to position [6042, 0]
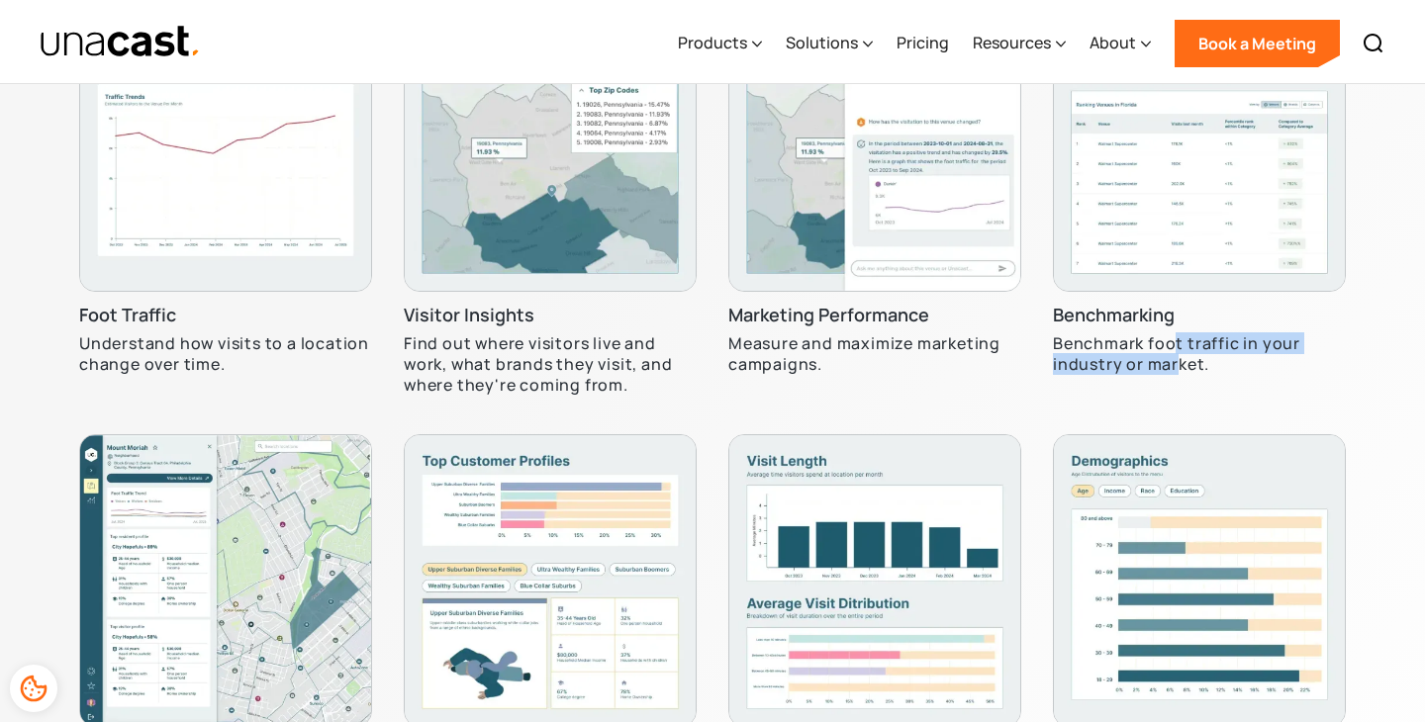
drag, startPoint x: 1173, startPoint y: 348, endPoint x: 1179, endPoint y: 379, distance: 31.2
click at [1179, 379] on div "Benchmarking Benchmark foot traffic in your industry or market." at bounding box center [1199, 208] width 293 height 419
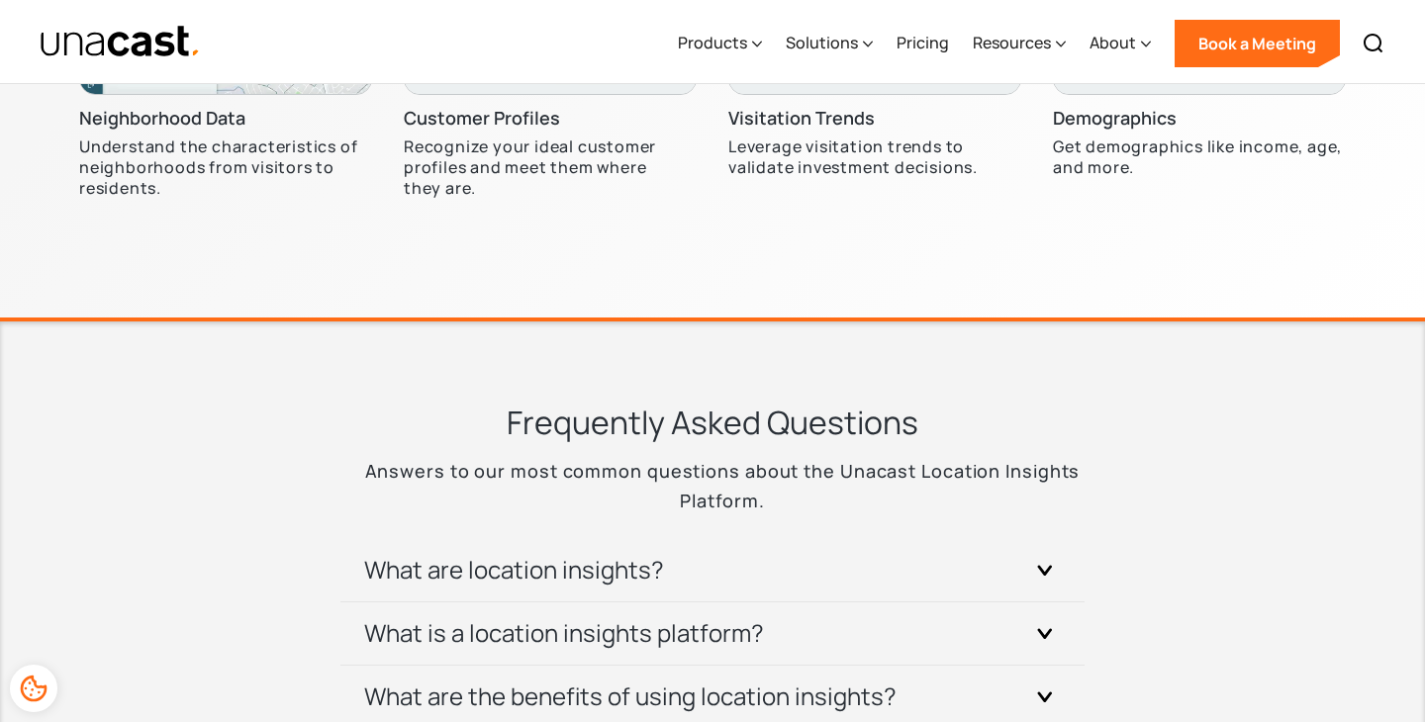
scroll to position [7008, 0]
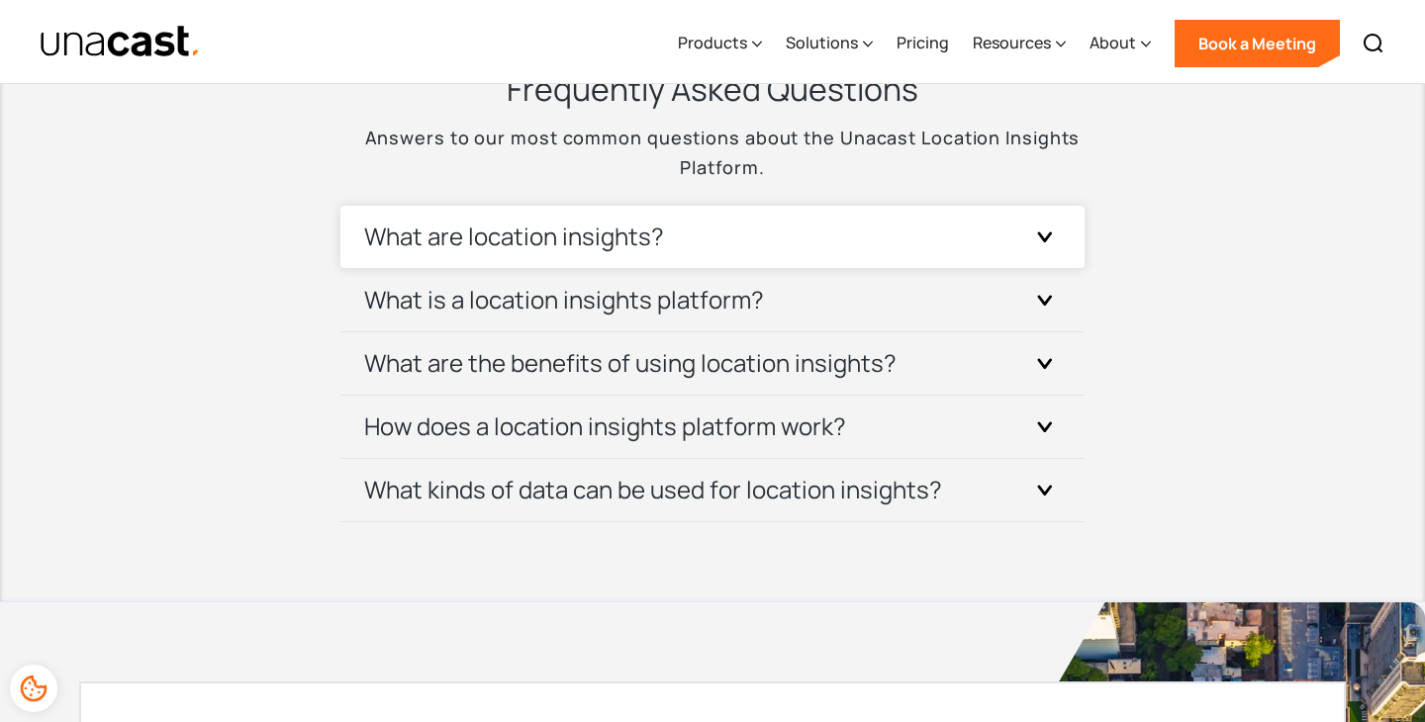
click at [913, 262] on div "What are location insights?" at bounding box center [712, 237] width 696 height 62
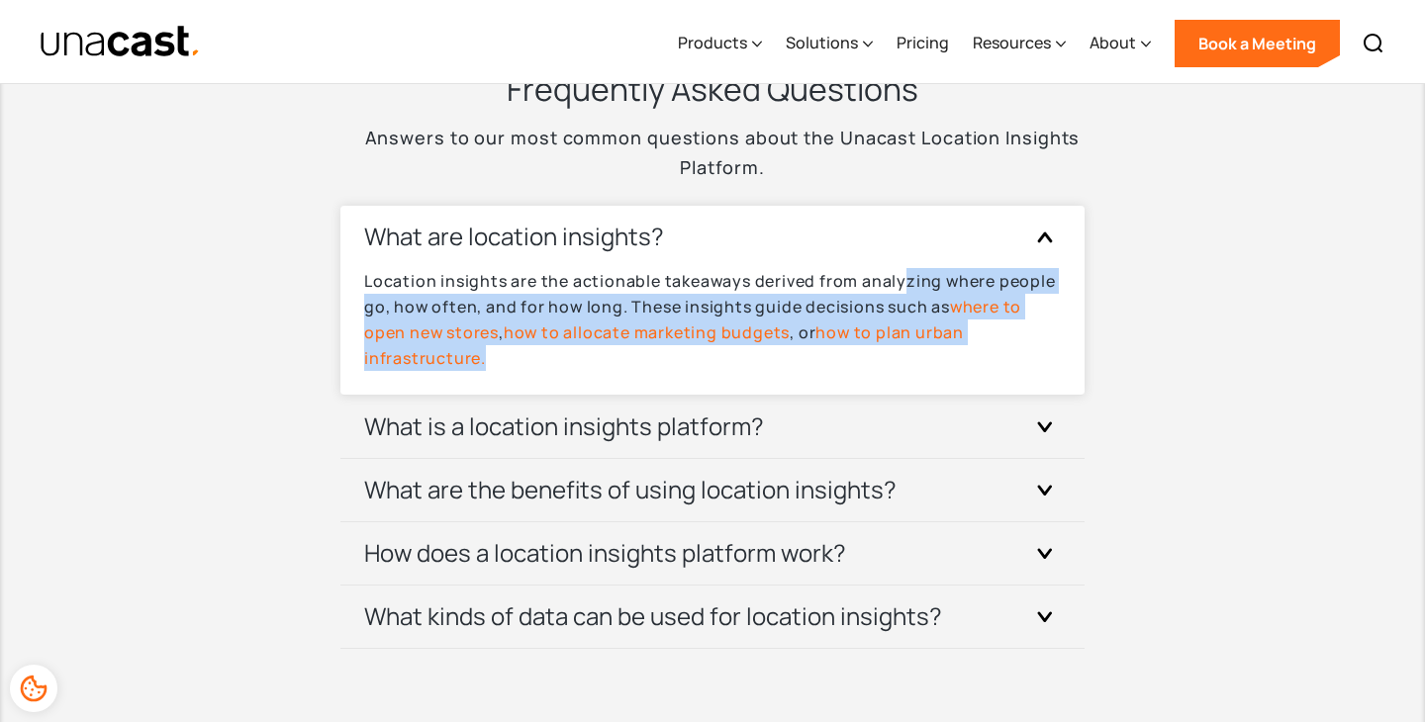
drag, startPoint x: 897, startPoint y: 273, endPoint x: 960, endPoint y: 352, distance: 100.7
click at [960, 352] on p "Location insights are the actionable takeaways derived from analyzing where peo…" at bounding box center [712, 319] width 696 height 103
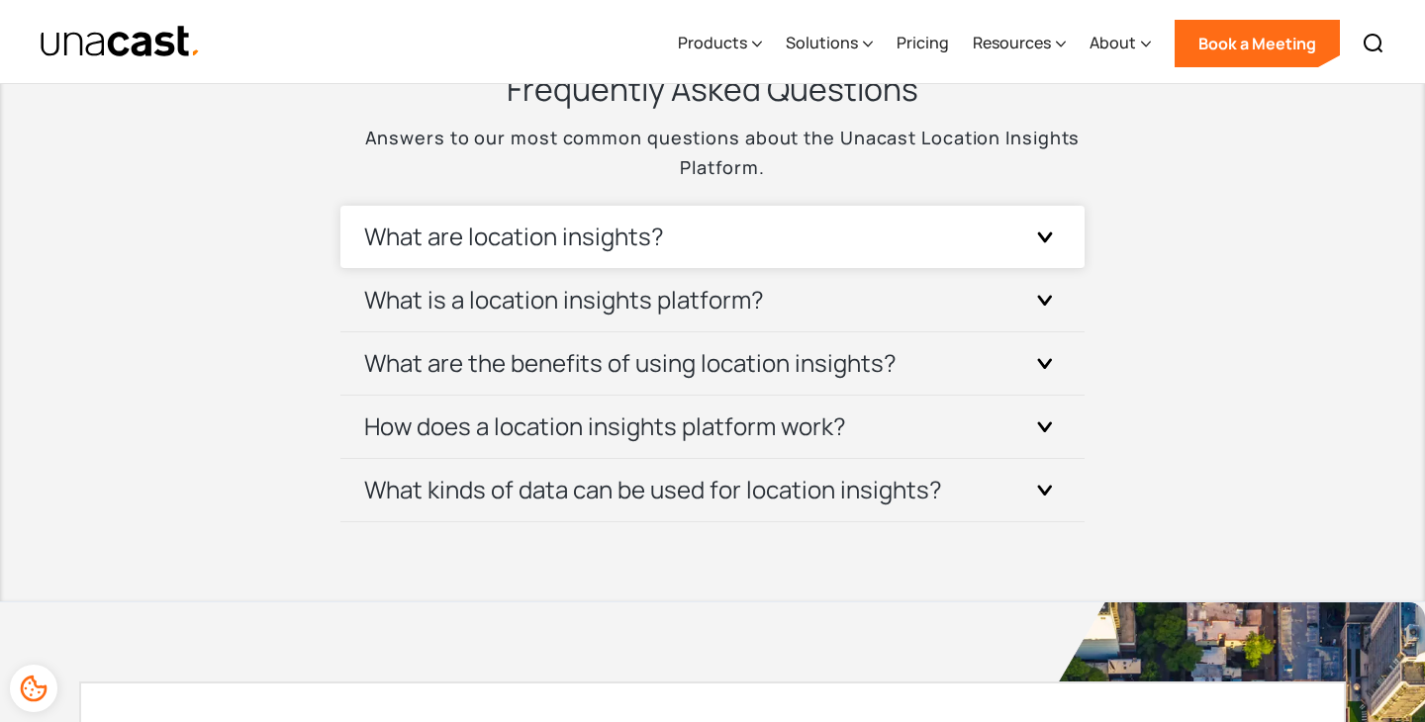
click at [971, 259] on div "What are location insights?" at bounding box center [712, 237] width 696 height 62
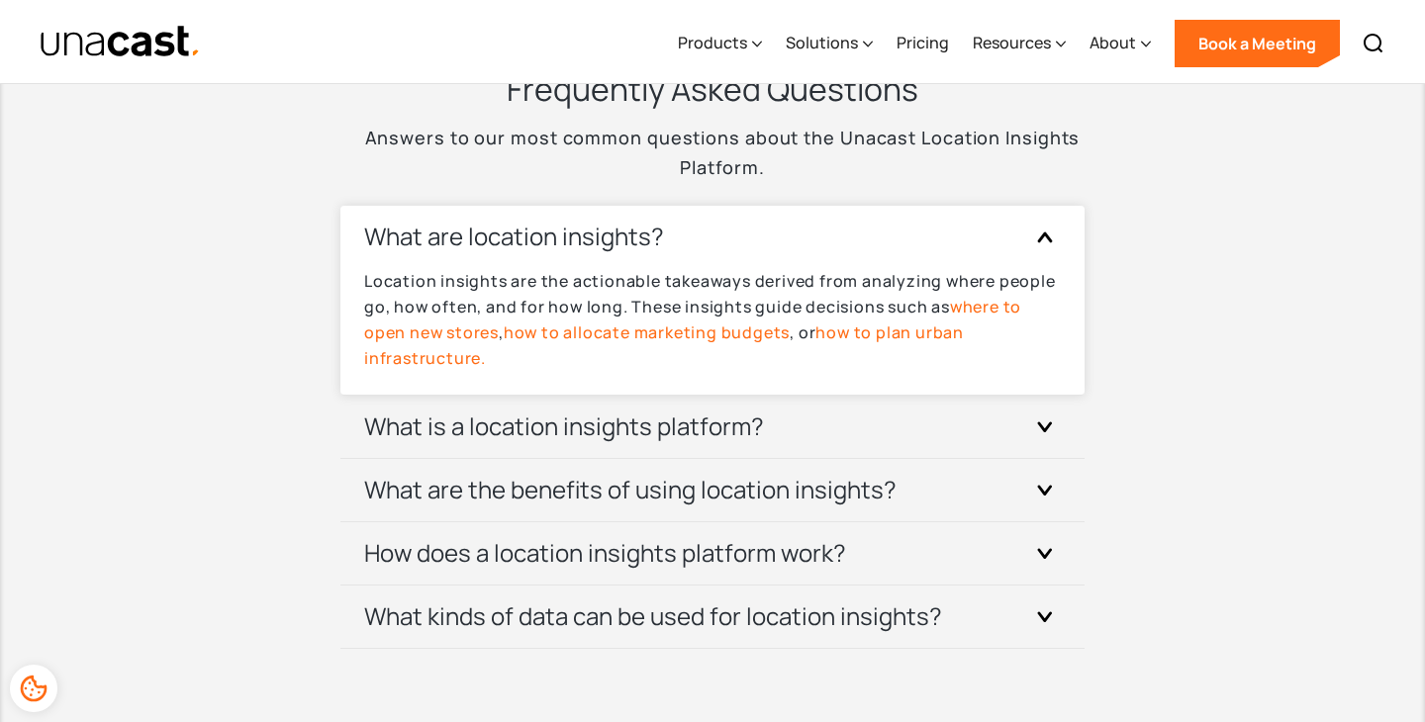
scroll to position [7035, 0]
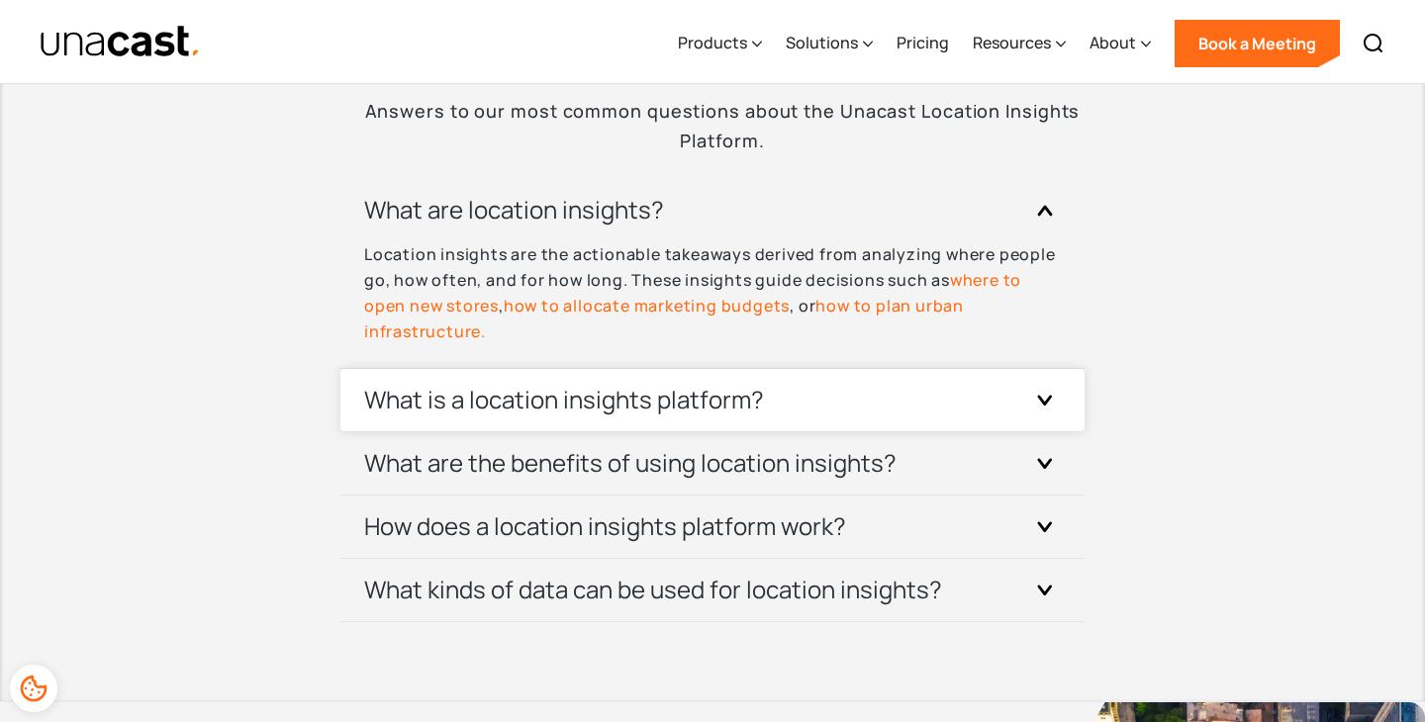
click at [830, 398] on div "What is a location insights platform?" at bounding box center [712, 400] width 696 height 62
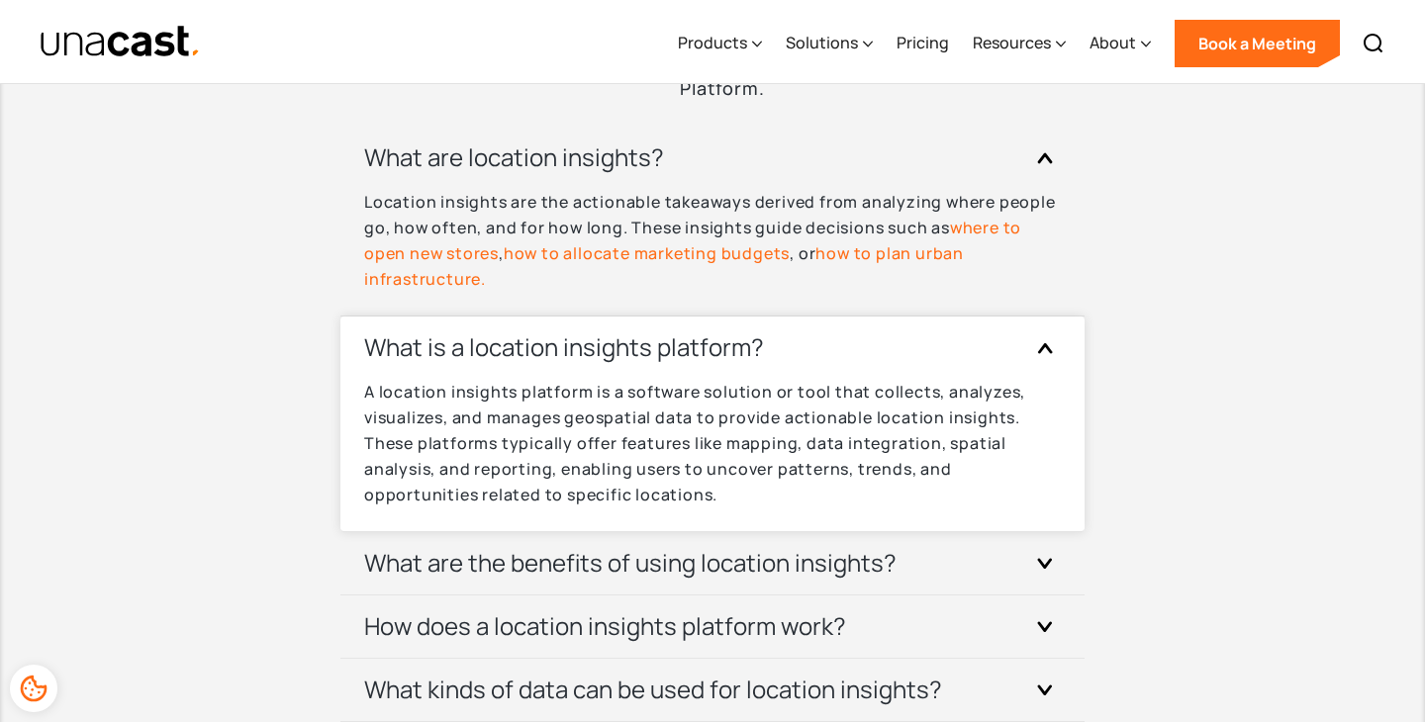
scroll to position [7088, 0]
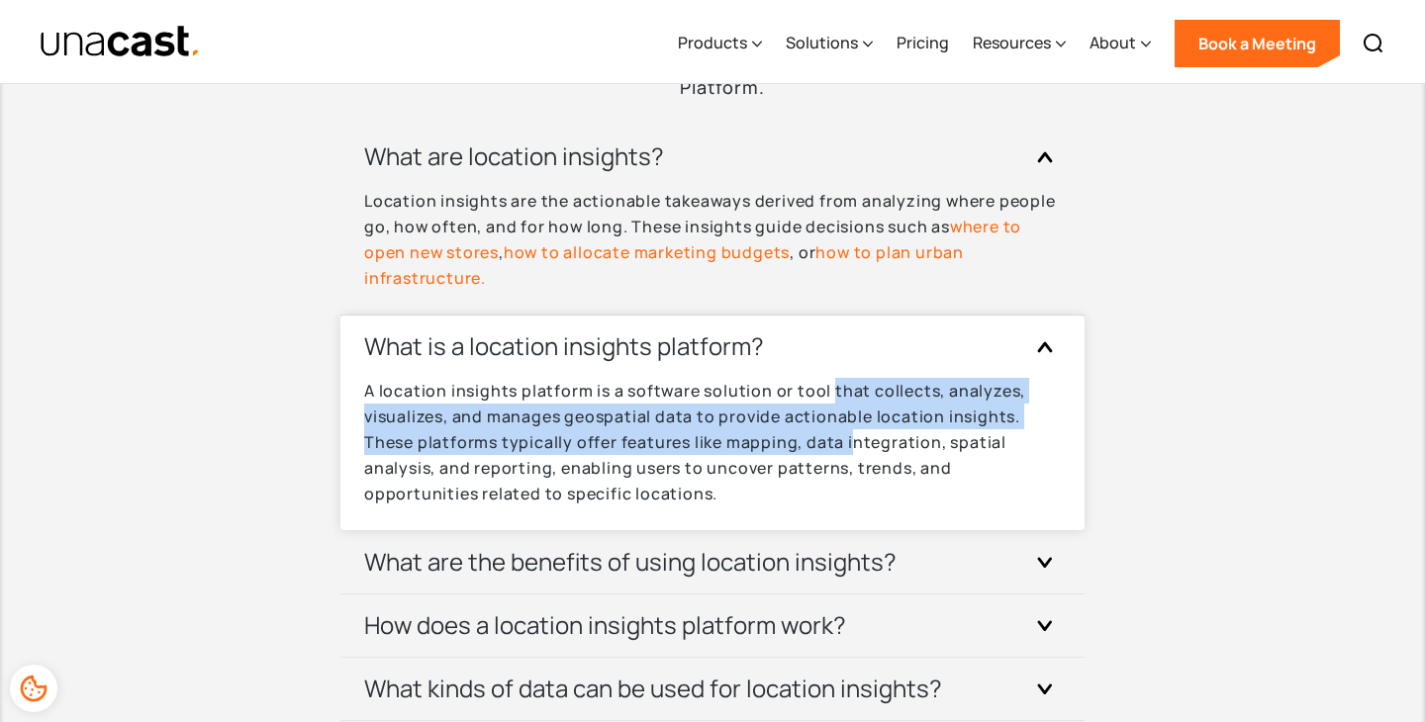
drag, startPoint x: 830, startPoint y: 398, endPoint x: 849, endPoint y: 449, distance: 54.8
click at [849, 449] on p "A location insights platform is a software solution or tool that collects, anal…" at bounding box center [712, 442] width 696 height 129
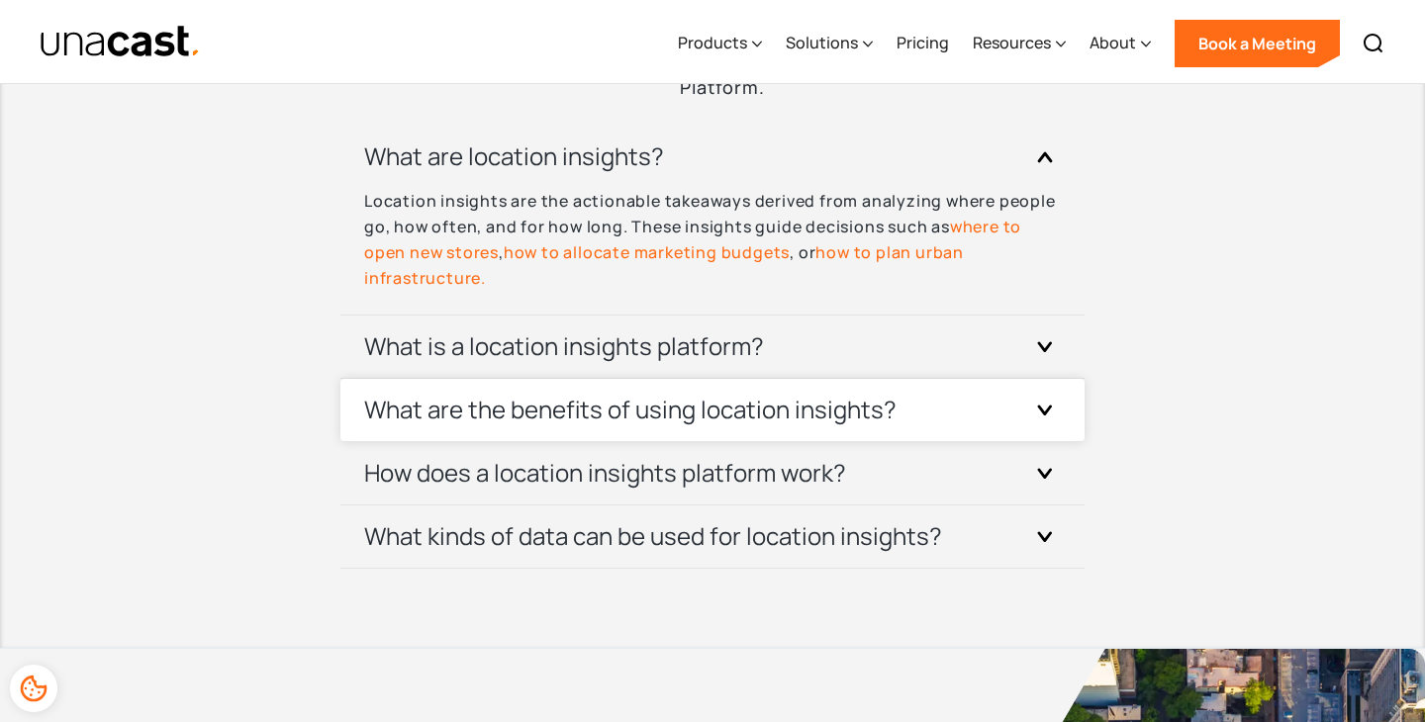
click at [856, 387] on div "What are the benefits of using location insights?" at bounding box center [712, 410] width 696 height 62
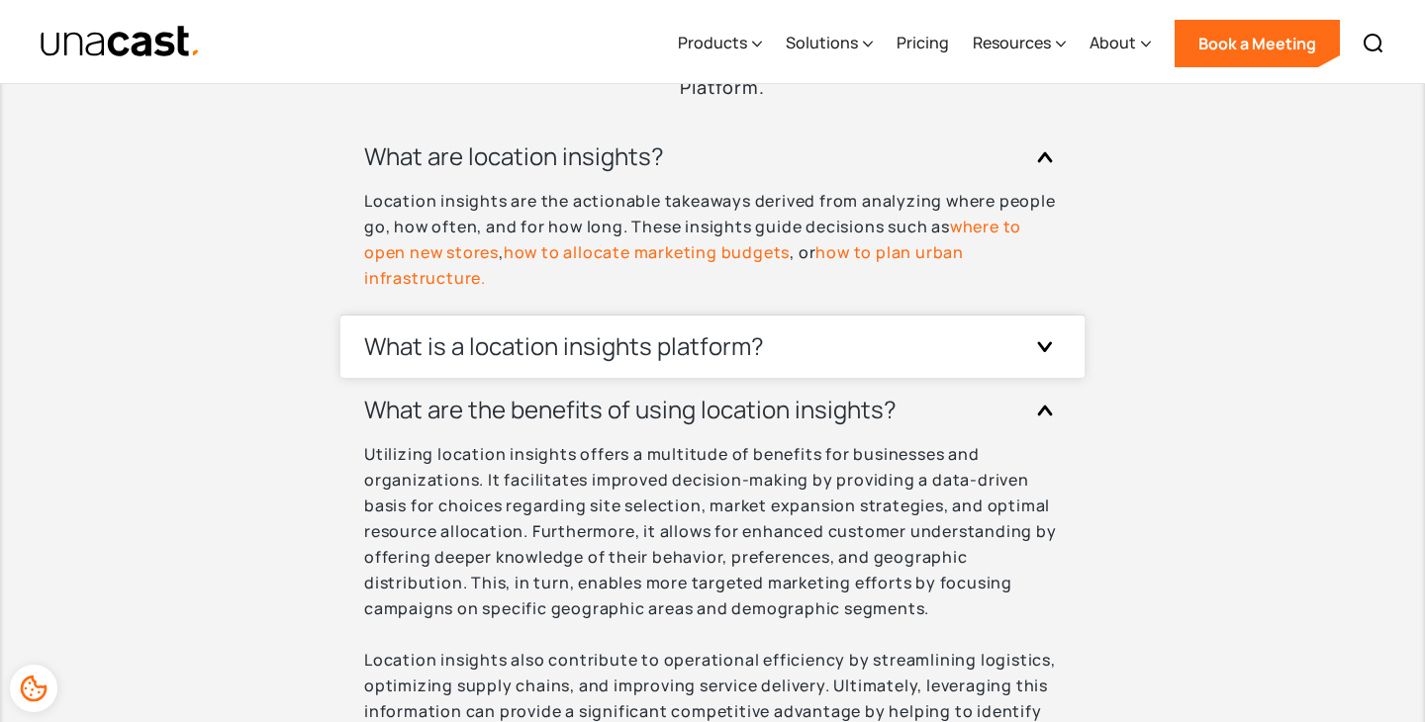
click at [865, 352] on div "What is a location insights platform?" at bounding box center [712, 347] width 696 height 62
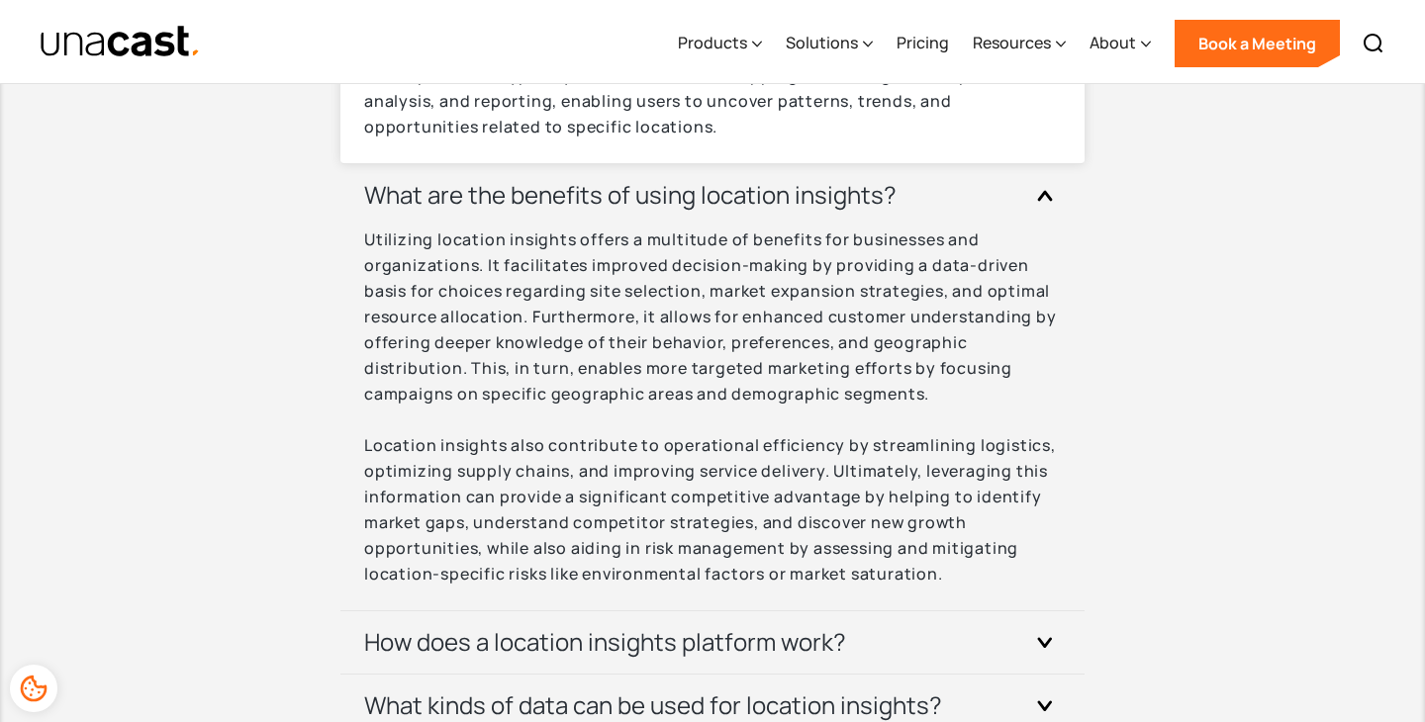
scroll to position [7472, 0]
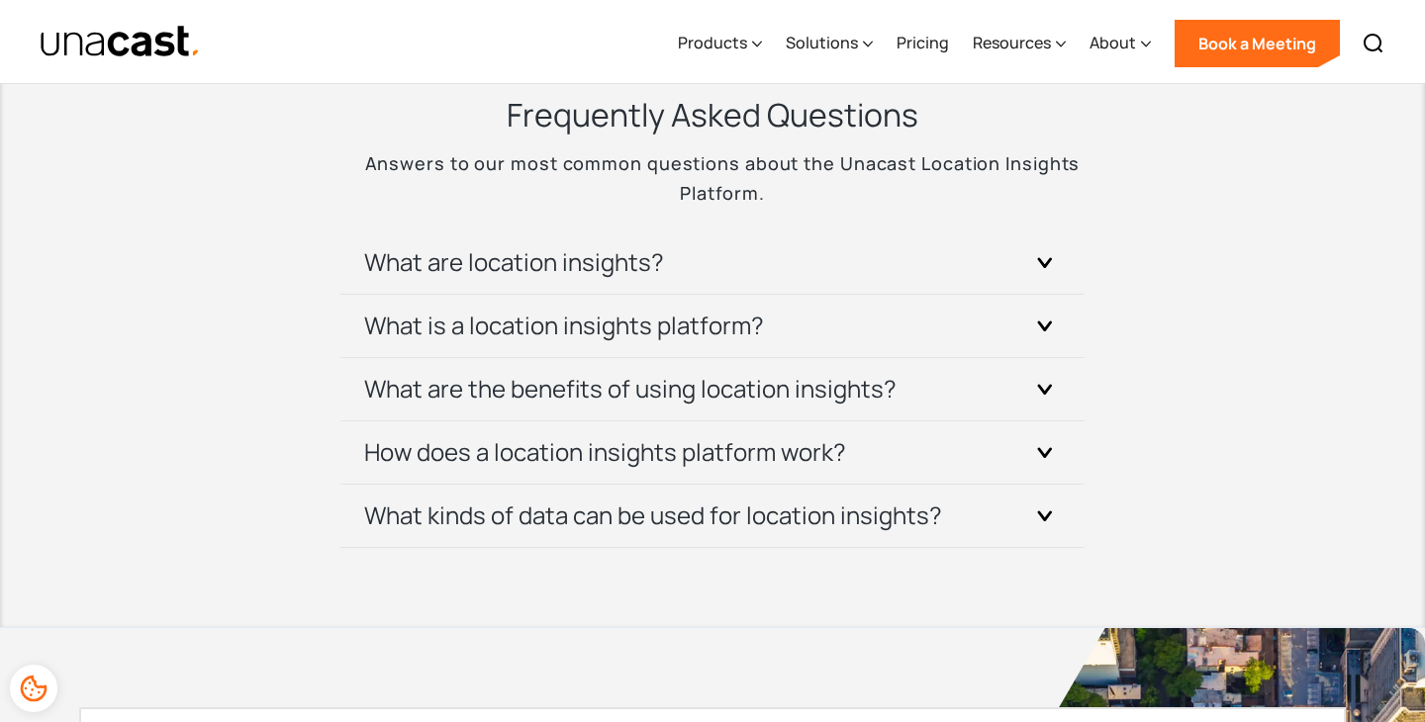
scroll to position [6987, 0]
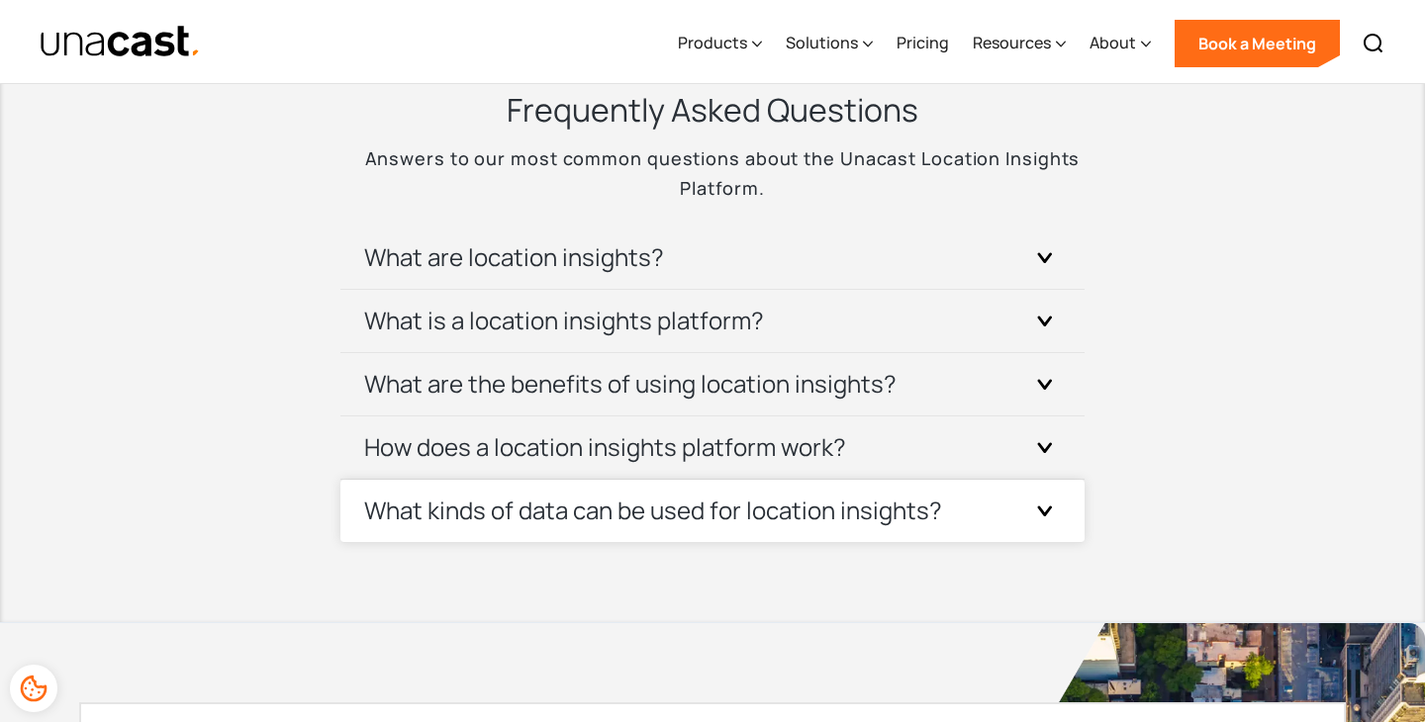
click at [930, 489] on div "What kinds of data can be used for location insights?" at bounding box center [712, 511] width 696 height 62
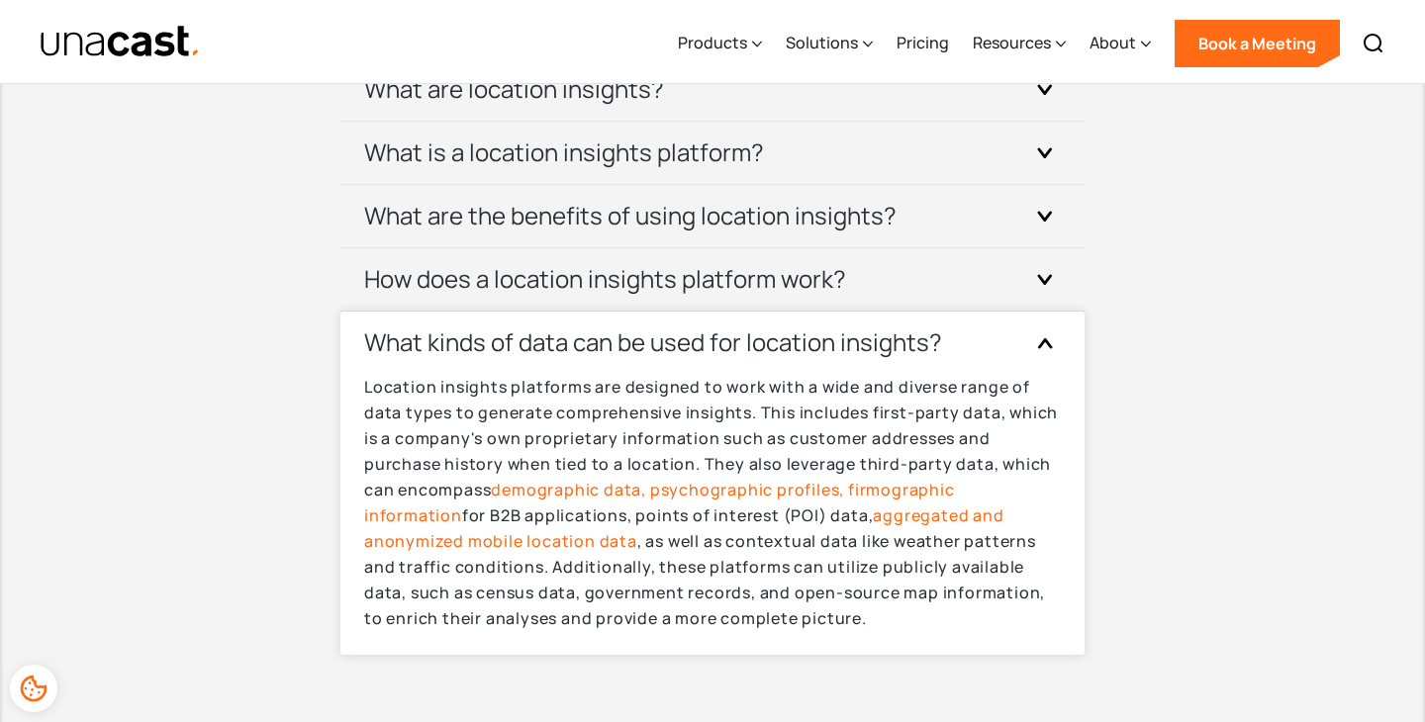
scroll to position [7156, 0]
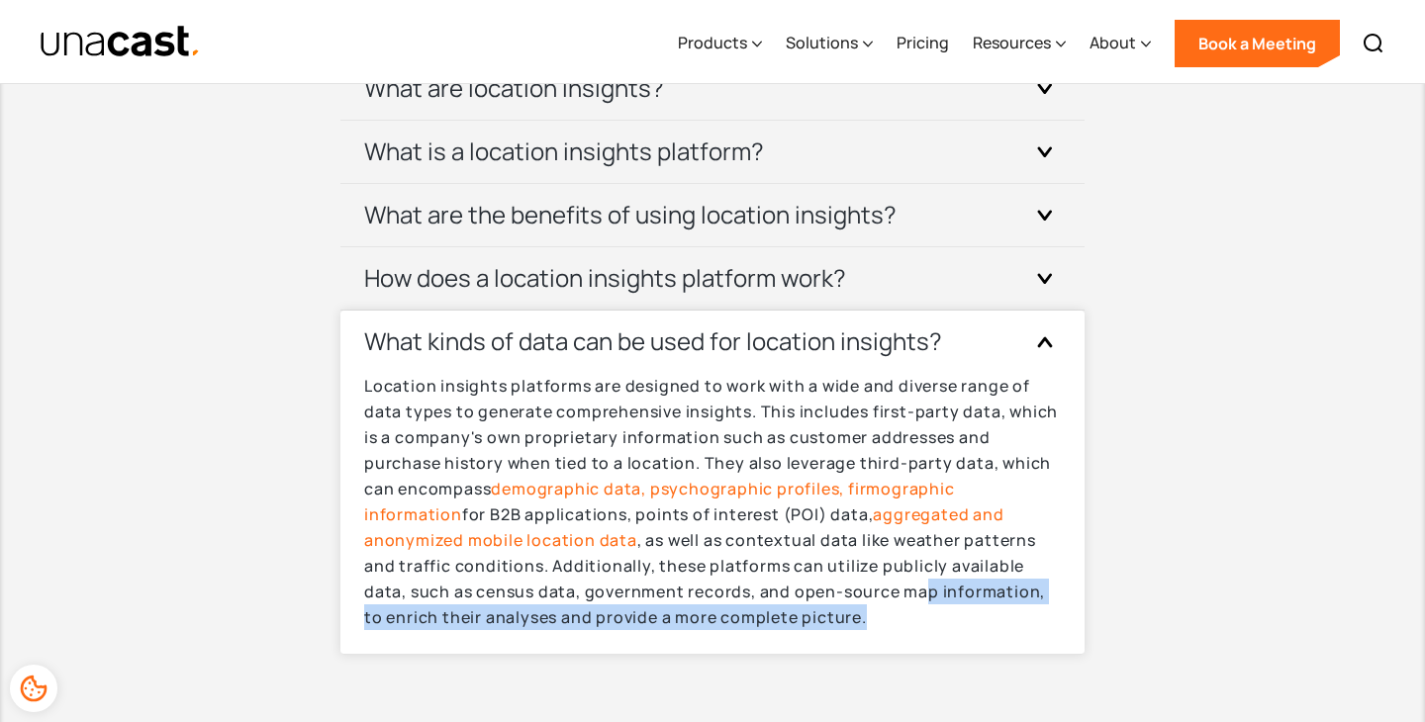
drag, startPoint x: 811, startPoint y: 598, endPoint x: 818, endPoint y: 621, distance: 24.7
click at [818, 621] on p "Location insights platforms are designed to work with a wide and diverse range …" at bounding box center [712, 501] width 696 height 257
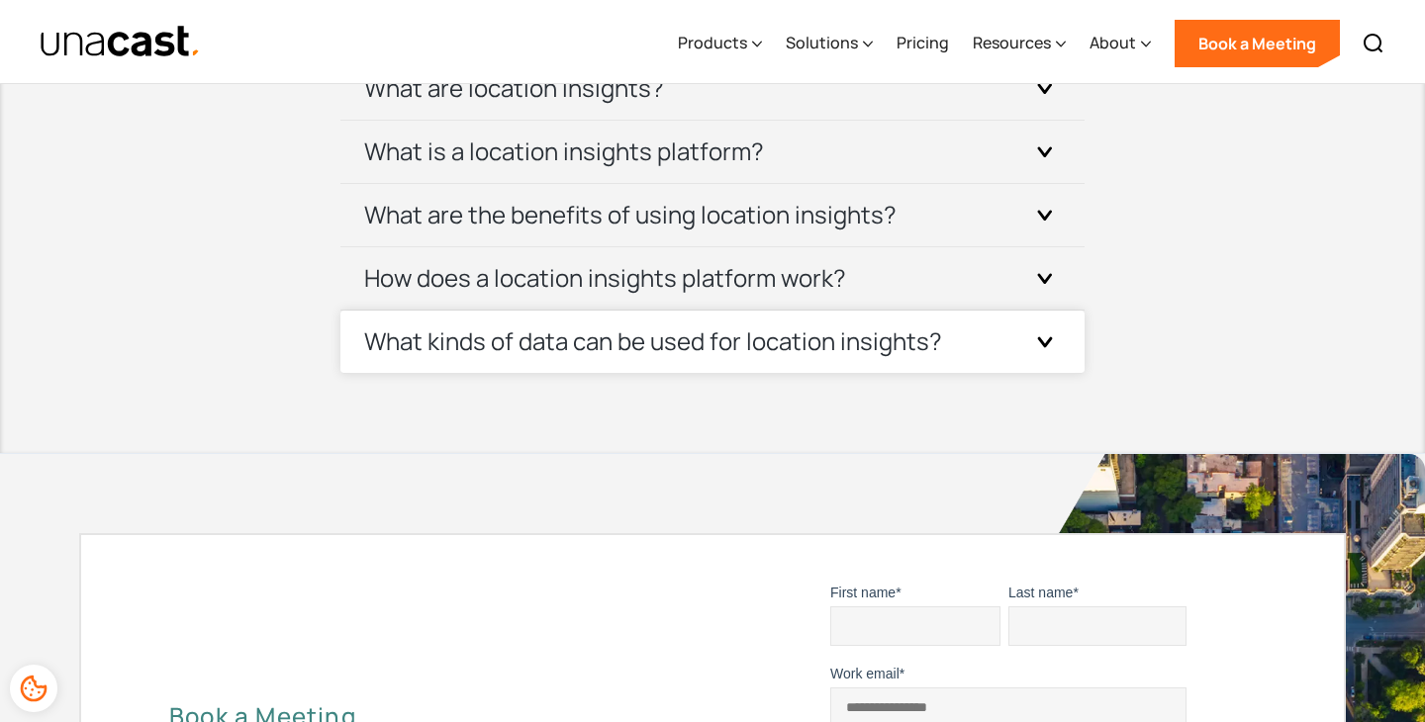
scroll to position [7188, 0]
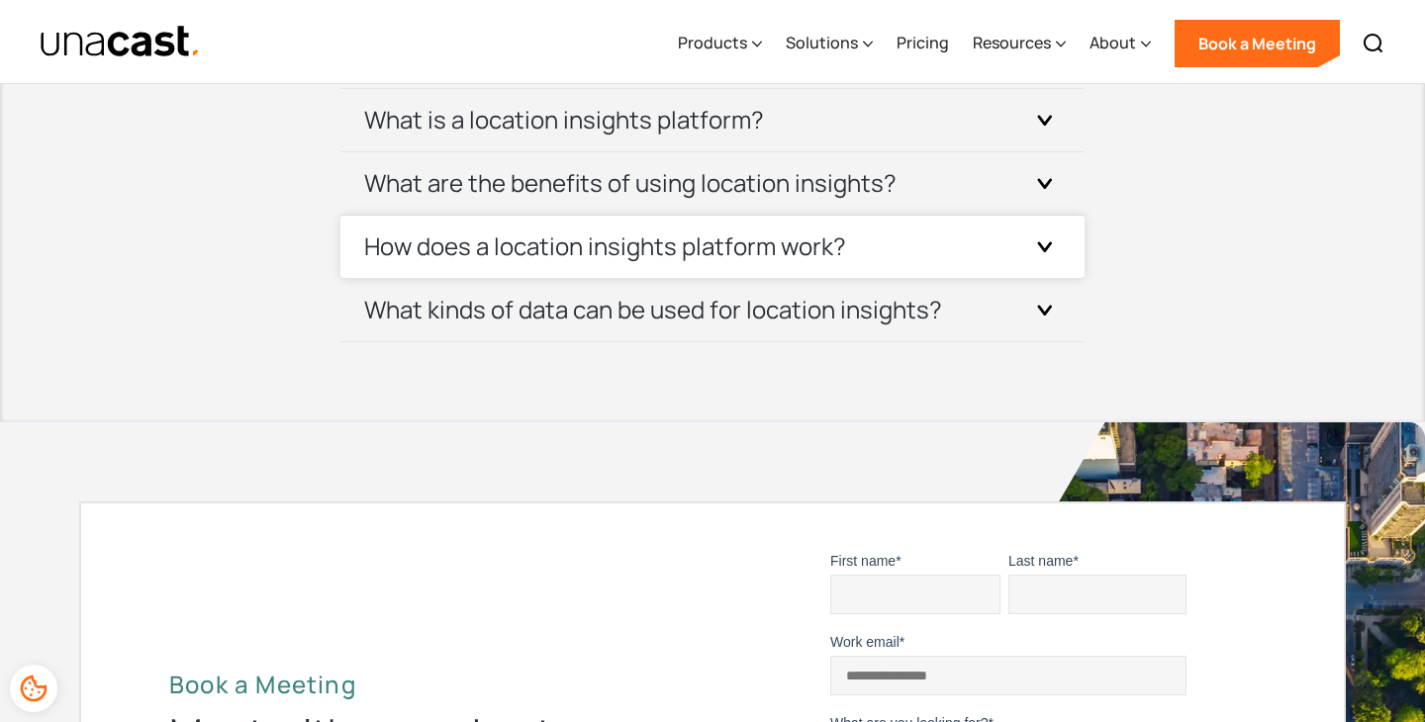
click at [782, 237] on h3 "How does a location insights platform work?" at bounding box center [605, 247] width 482 height 32
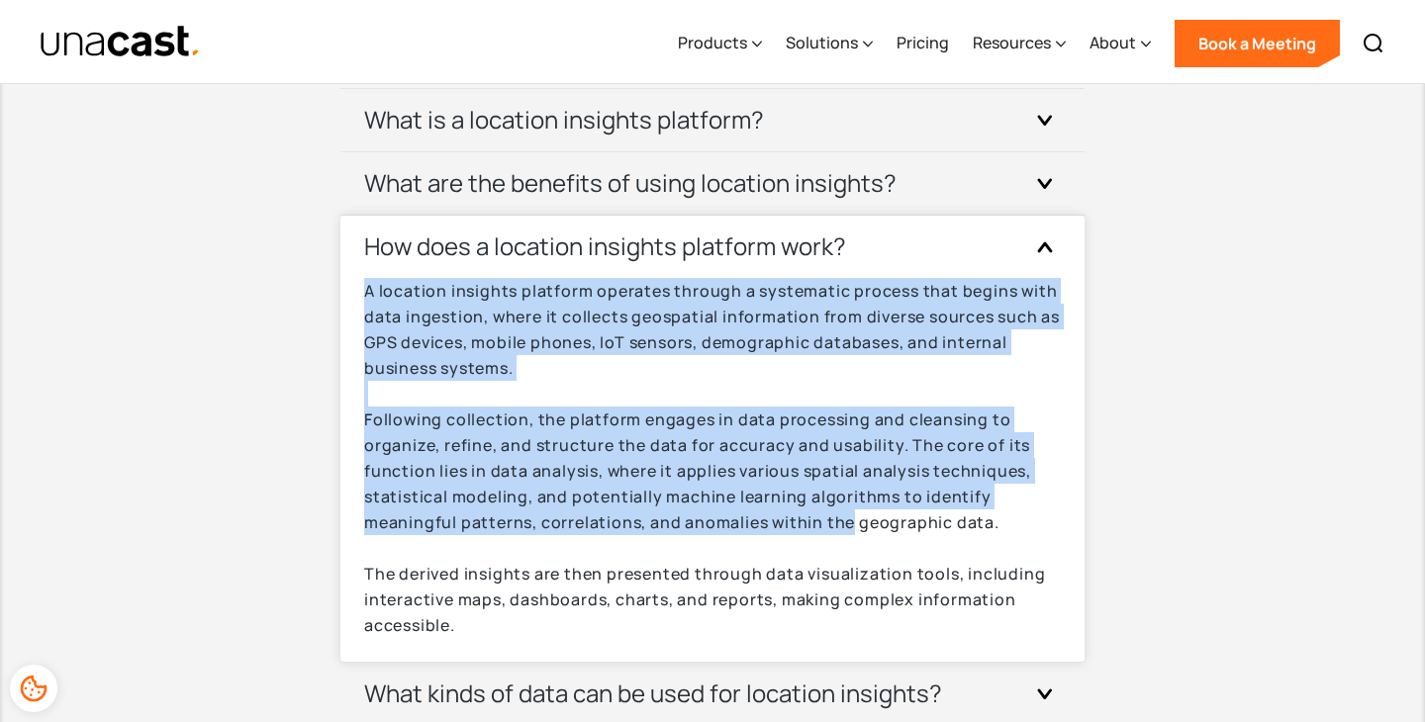
drag, startPoint x: 776, startPoint y: 278, endPoint x: 851, endPoint y: 511, distance: 245.3
click at [851, 511] on div "How does a location insights platform work? A location insights platform operat…" at bounding box center [712, 439] width 744 height 447
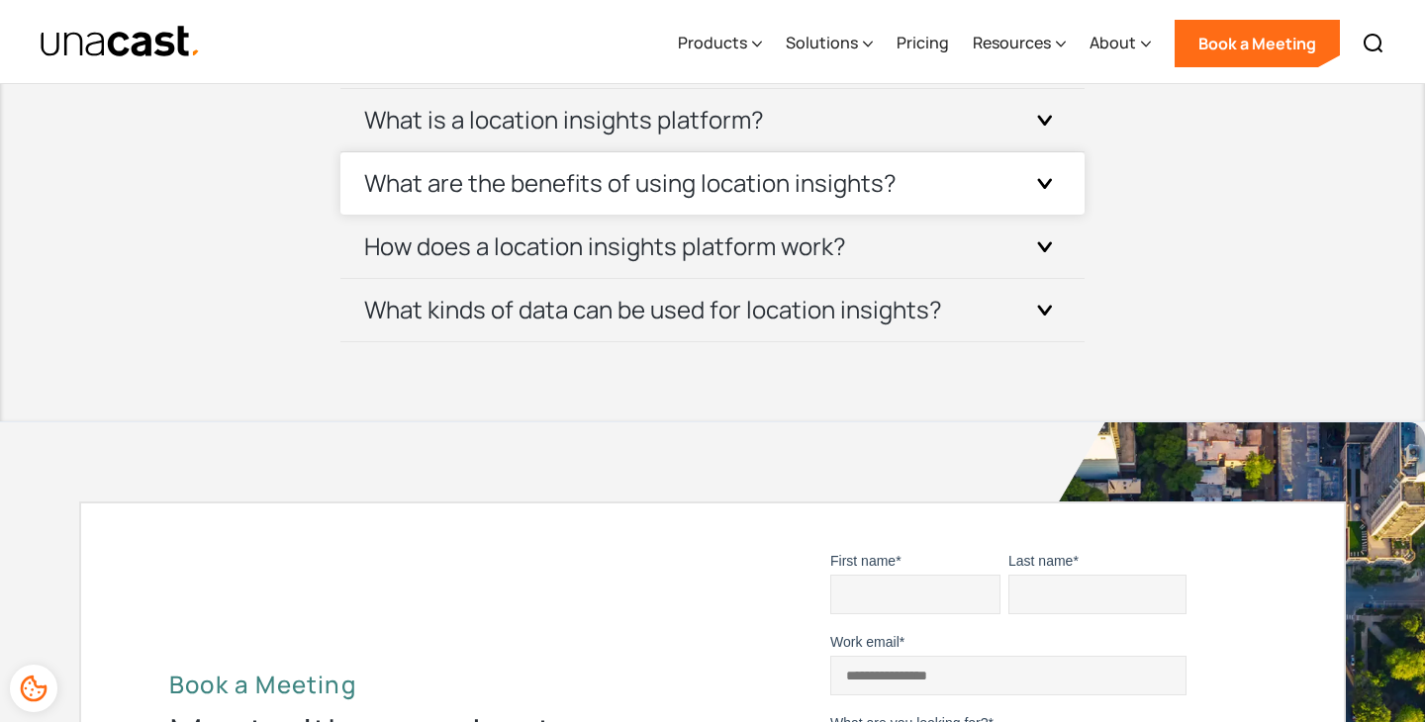
click at [934, 172] on div "What are the benefits of using location insights?" at bounding box center [712, 183] width 696 height 62
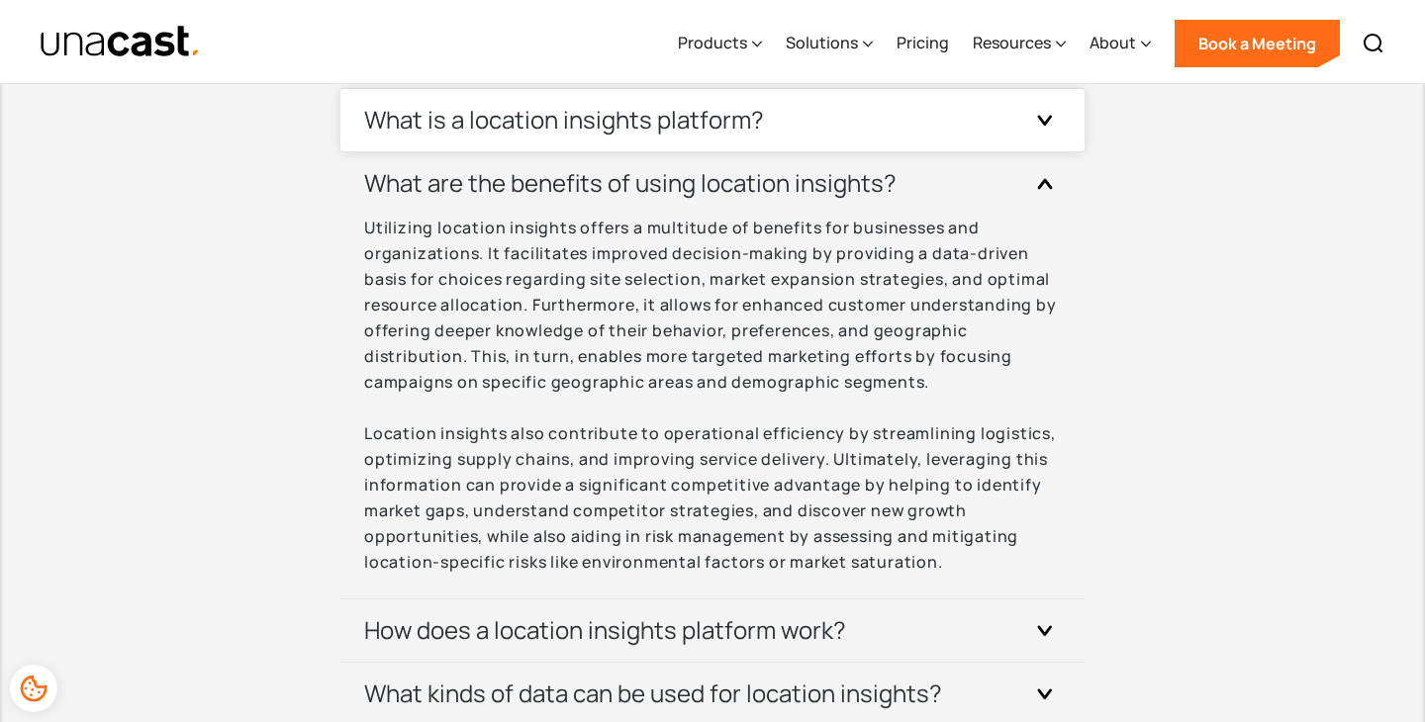
click at [940, 138] on div "What is a location insights platform?" at bounding box center [712, 120] width 696 height 62
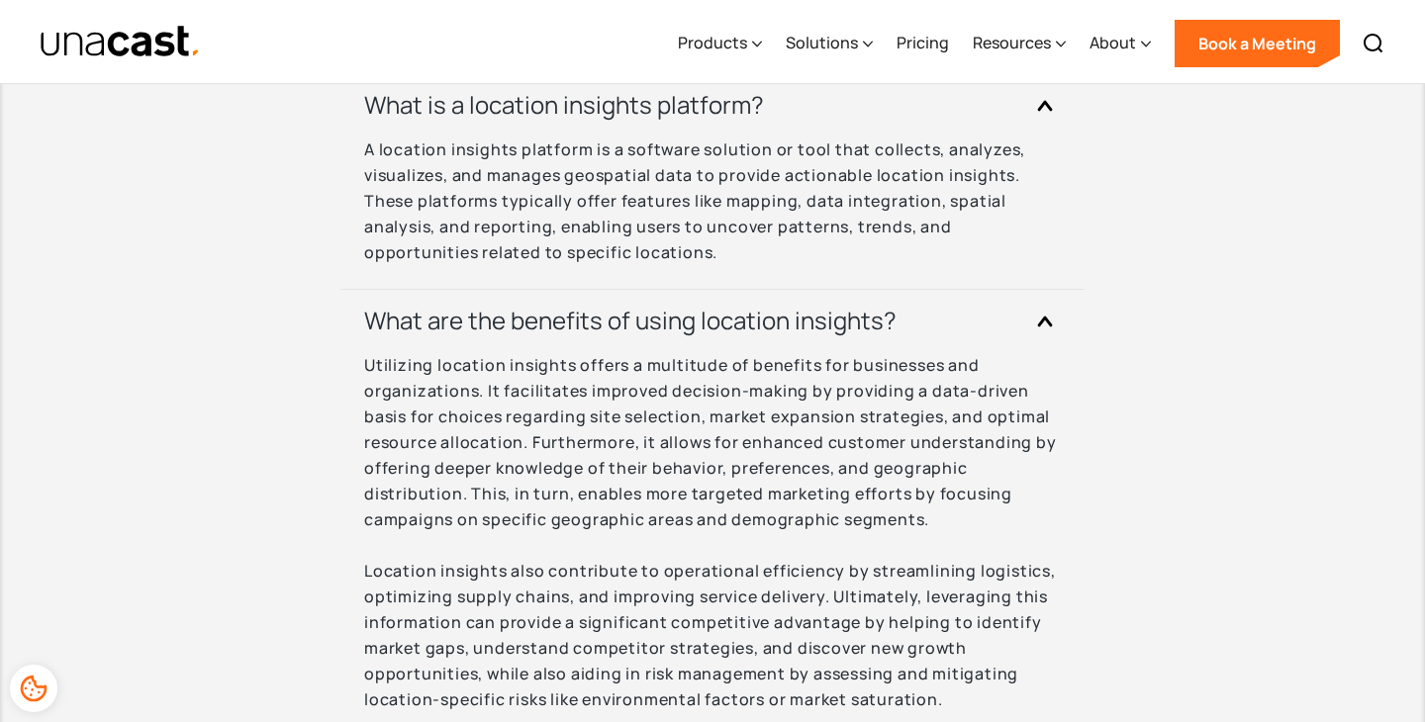
scroll to position [6834, 0]
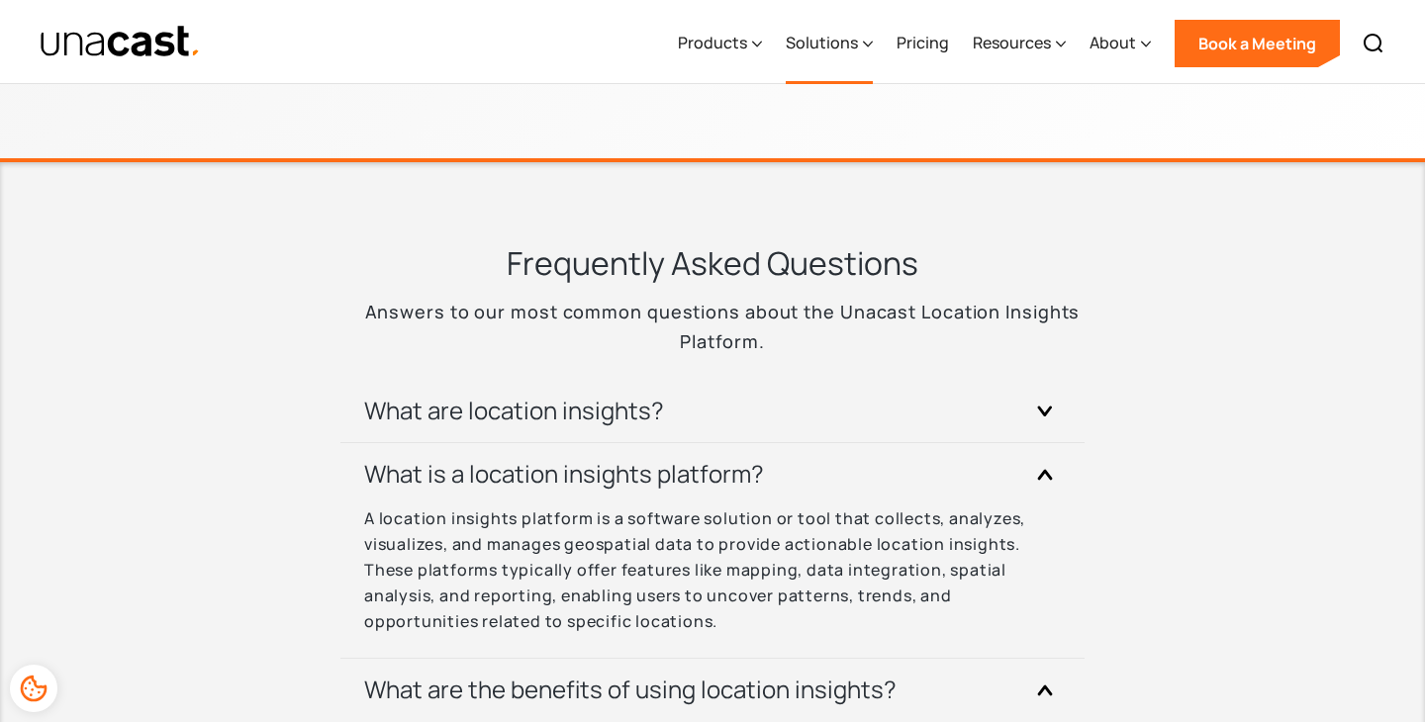
click at [825, 45] on div "Solutions" at bounding box center [821, 43] width 72 height 24
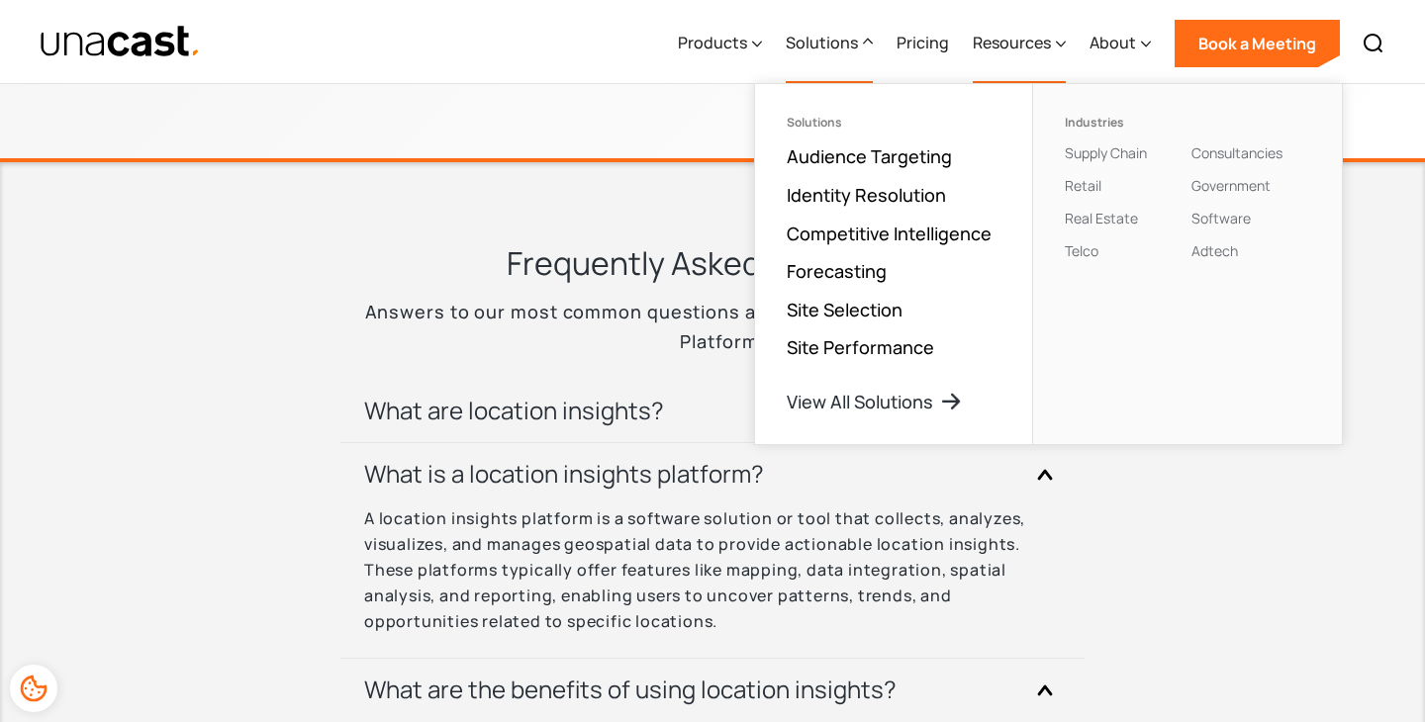
click at [1034, 51] on div "Resources" at bounding box center [1011, 43] width 78 height 24
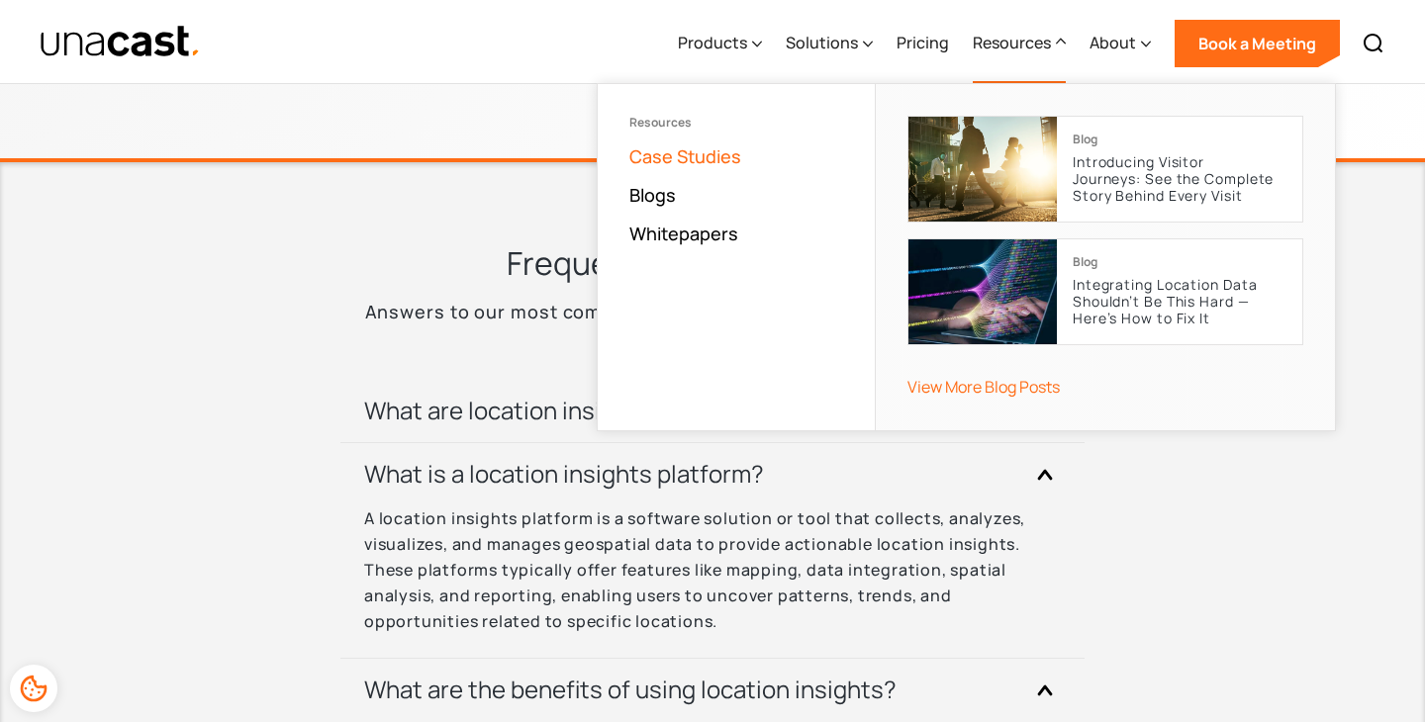
click at [711, 165] on link "Case Studies" at bounding box center [685, 156] width 112 height 24
